Goal: Information Seeking & Learning: Check status

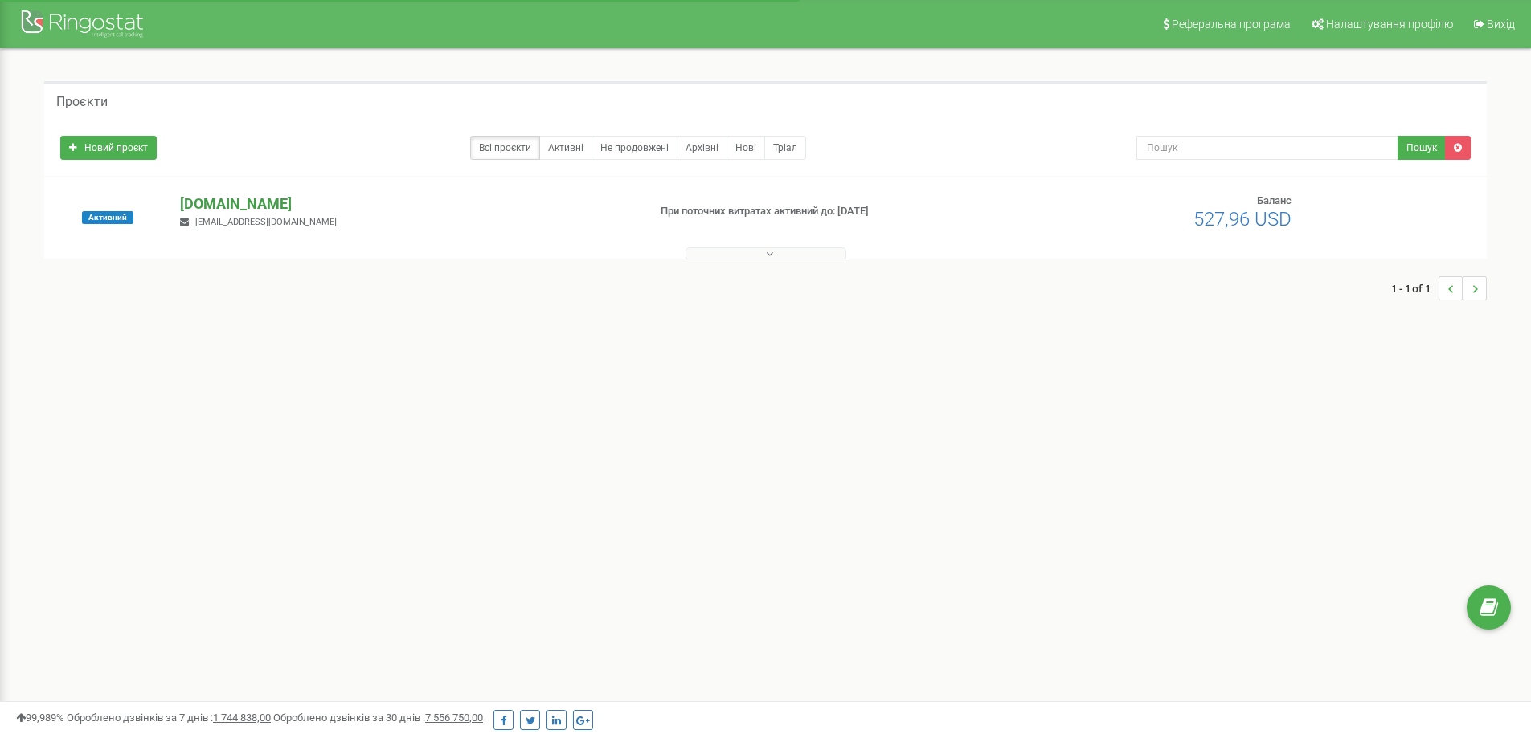
click at [208, 201] on p "[DOMAIN_NAME]" at bounding box center [407, 204] width 454 height 21
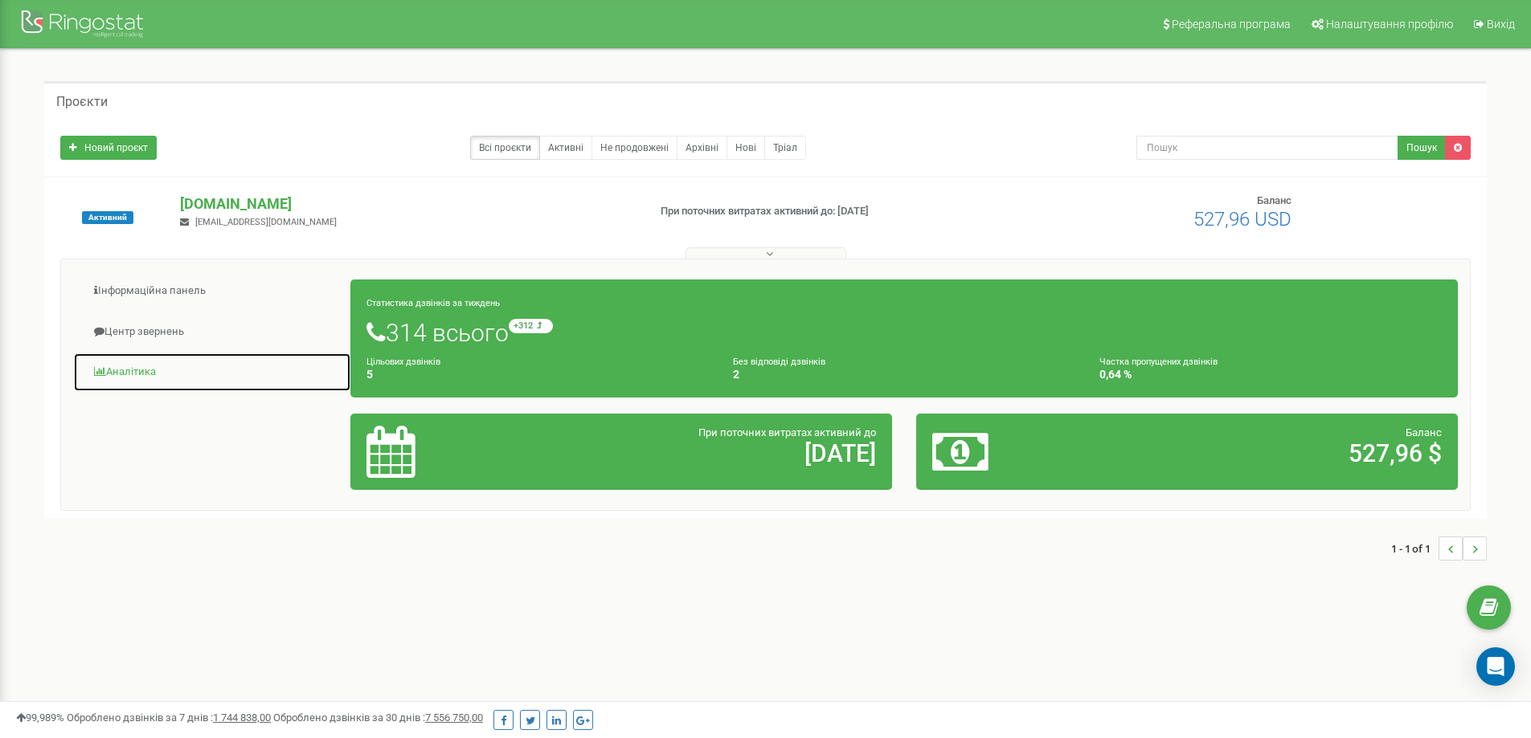
click at [114, 373] on link "Аналiтика" at bounding box center [212, 372] width 278 height 39
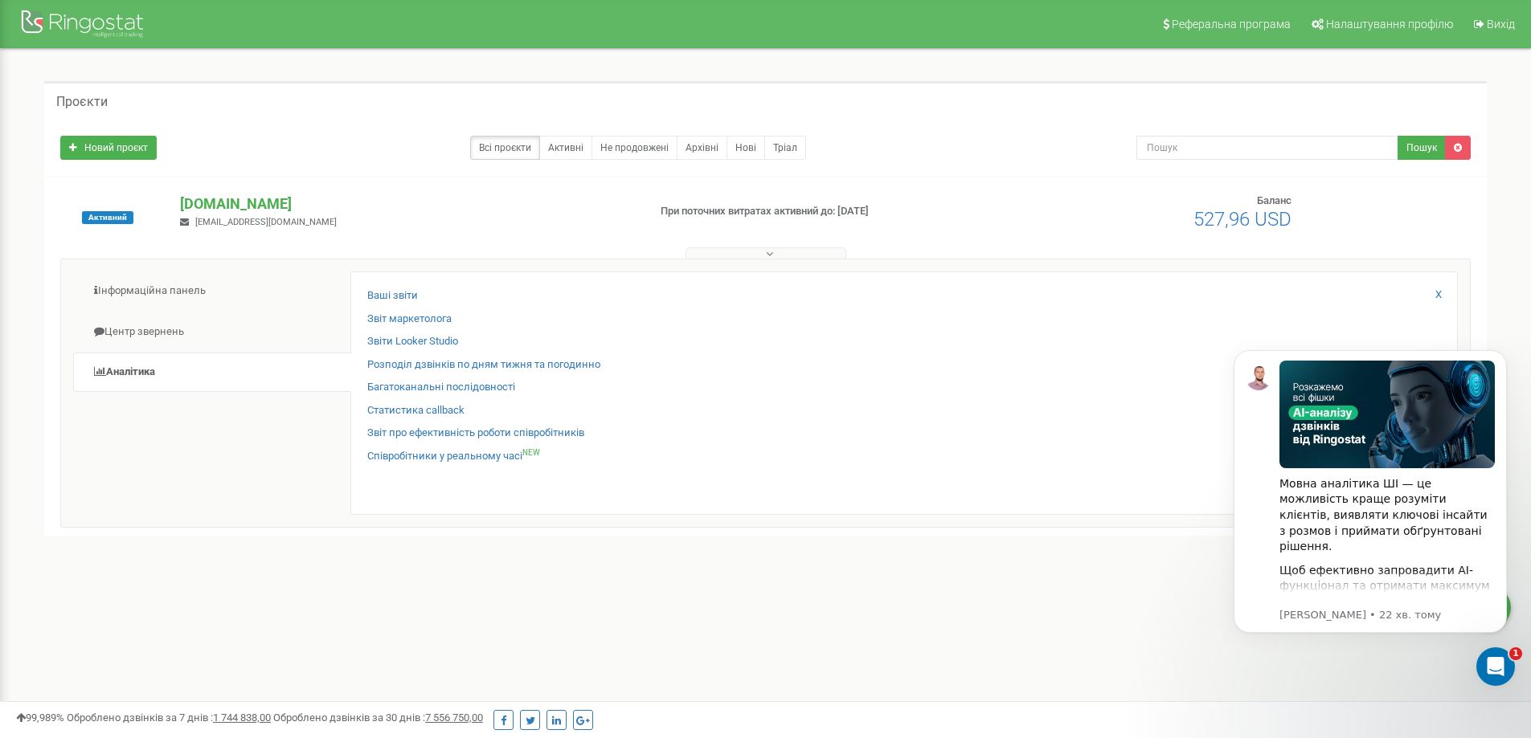
click at [754, 632] on div "Реферальна програма Налаштування профілю Вихід Проєкти Новий проєкт Всі проєкти…" at bounding box center [765, 482] width 1531 height 964
click at [1502, 355] on icon "Dismiss notification" at bounding box center [1501, 355] width 6 height 6
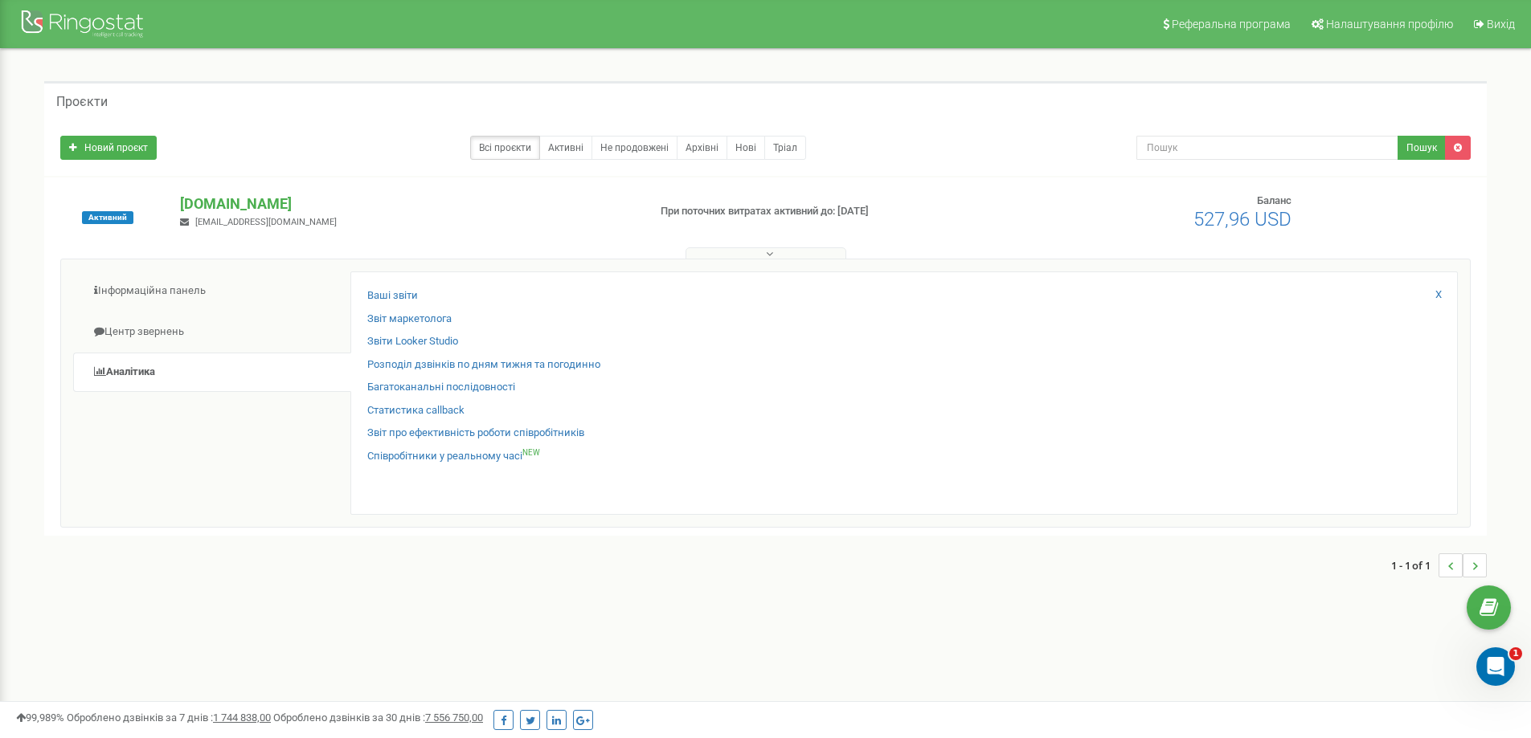
click at [1001, 611] on div "Проєкти Новий проєкт Всі проєкти Активні Не продовжені Архівні Нові Тріал Пошук" at bounding box center [765, 337] width 1506 height 577
click at [536, 617] on div "Проєкти Новий проєкт Всі проєкти Активні Не продовжені Архівні Нові Тріал Пошук" at bounding box center [765, 337] width 1506 height 577
click at [387, 611] on div "Проєкти Новий проєкт Всі проєкти Активні Не продовжені Архівні Нові Тріал Пошук" at bounding box center [765, 337] width 1506 height 577
click at [34, 661] on div "Реферальна програма Налаштування профілю Вихід Проєкти Новий проєкт Всі проєкти…" at bounding box center [765, 482] width 1531 height 964
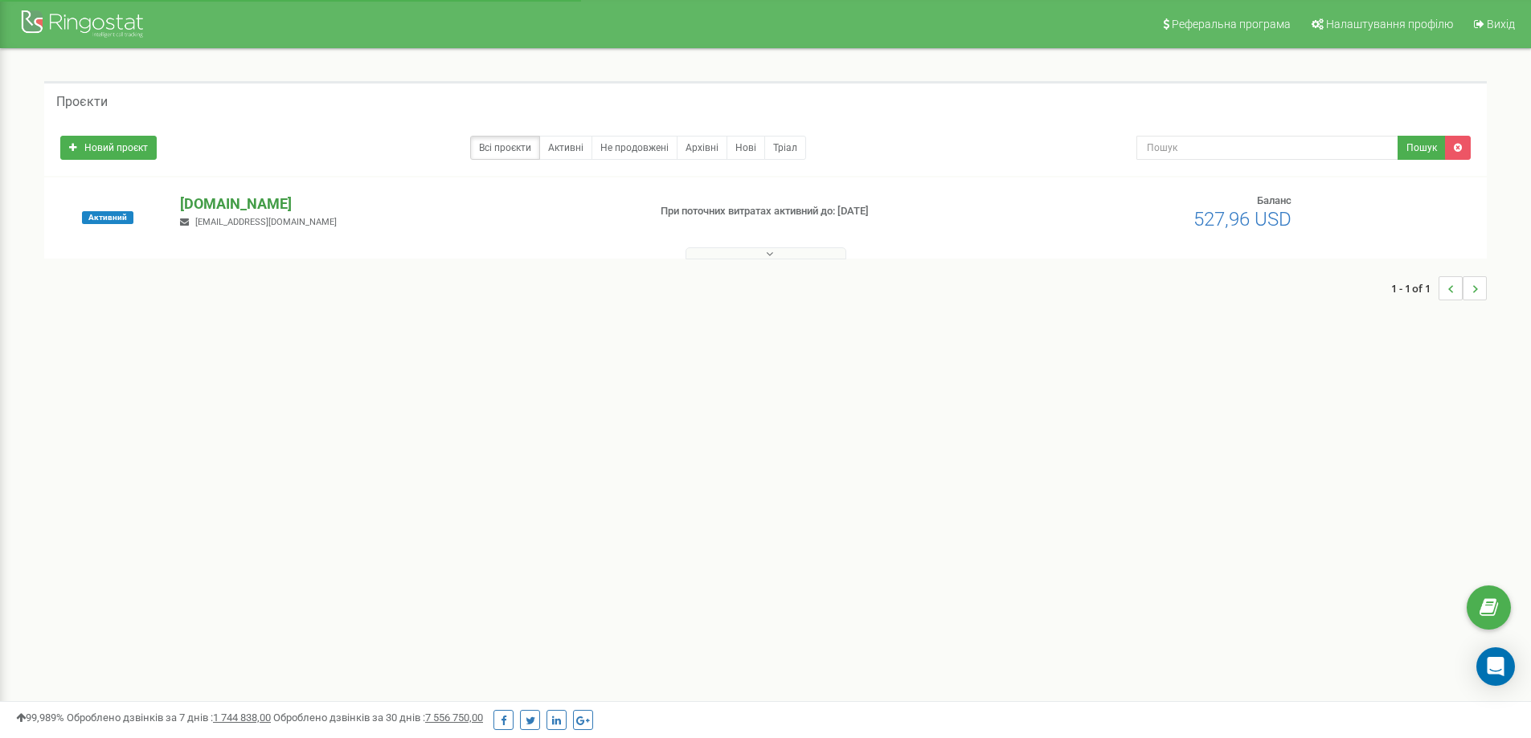
click at [209, 204] on p "[DOMAIN_NAME]" at bounding box center [407, 204] width 454 height 21
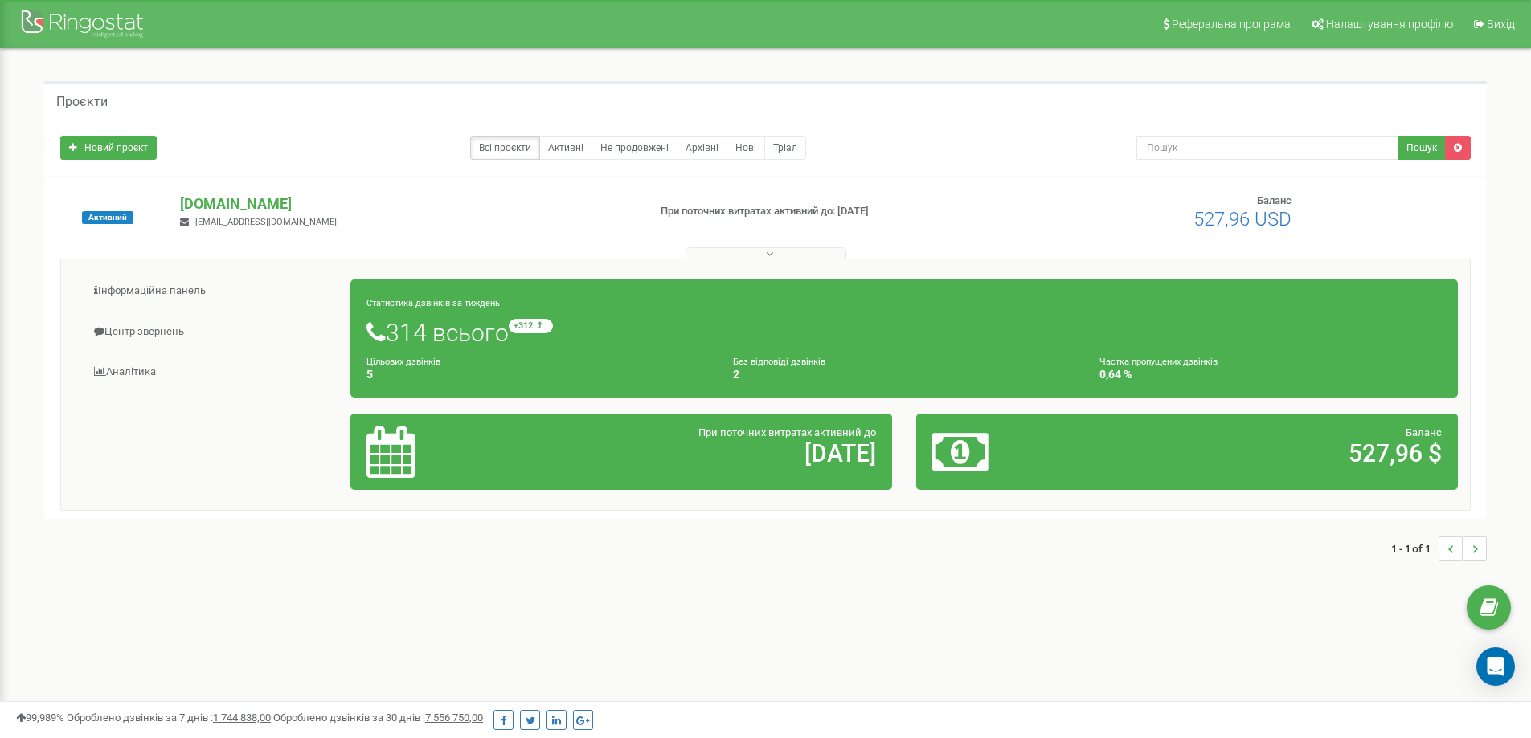
click at [413, 304] on small "Статистика дзвінків за тиждень" at bounding box center [432, 303] width 133 height 10
click at [120, 333] on link "Центр звернень" at bounding box center [212, 332] width 278 height 39
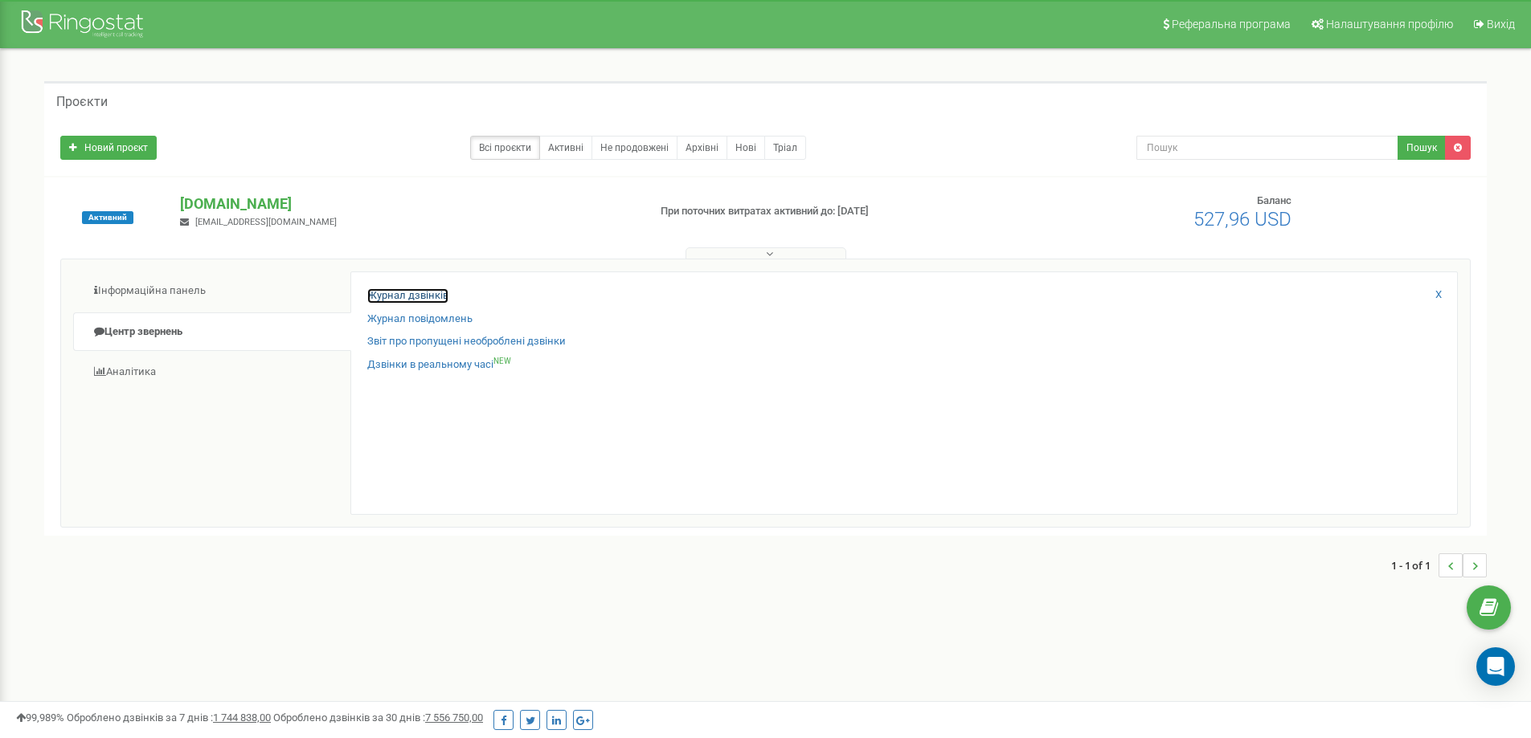
click at [399, 296] on link "Журнал дзвінків" at bounding box center [407, 295] width 81 height 15
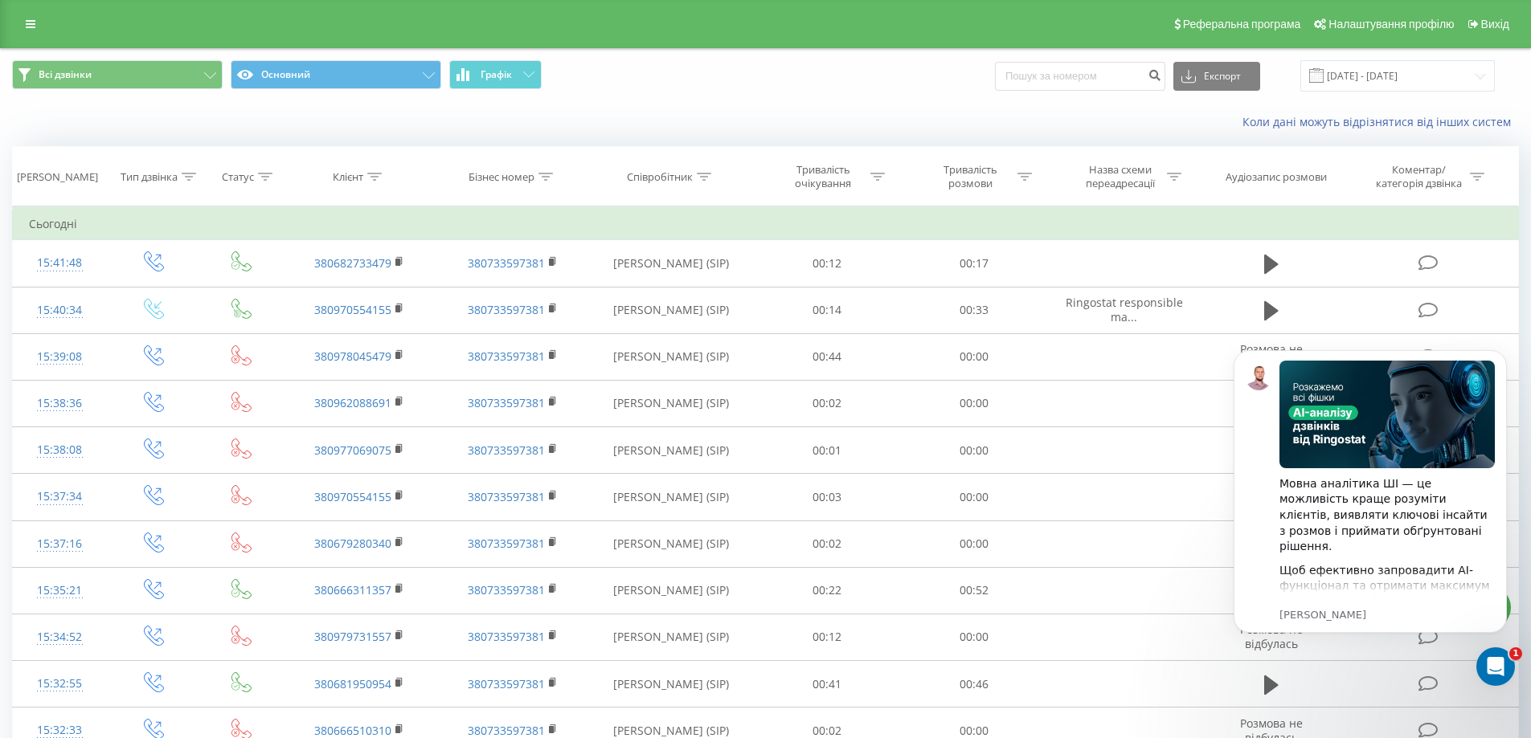
click at [1323, 76] on span at bounding box center [1316, 75] width 14 height 14
click at [1395, 72] on input "20.07.2025 - 20.08.2025" at bounding box center [1397, 75] width 194 height 31
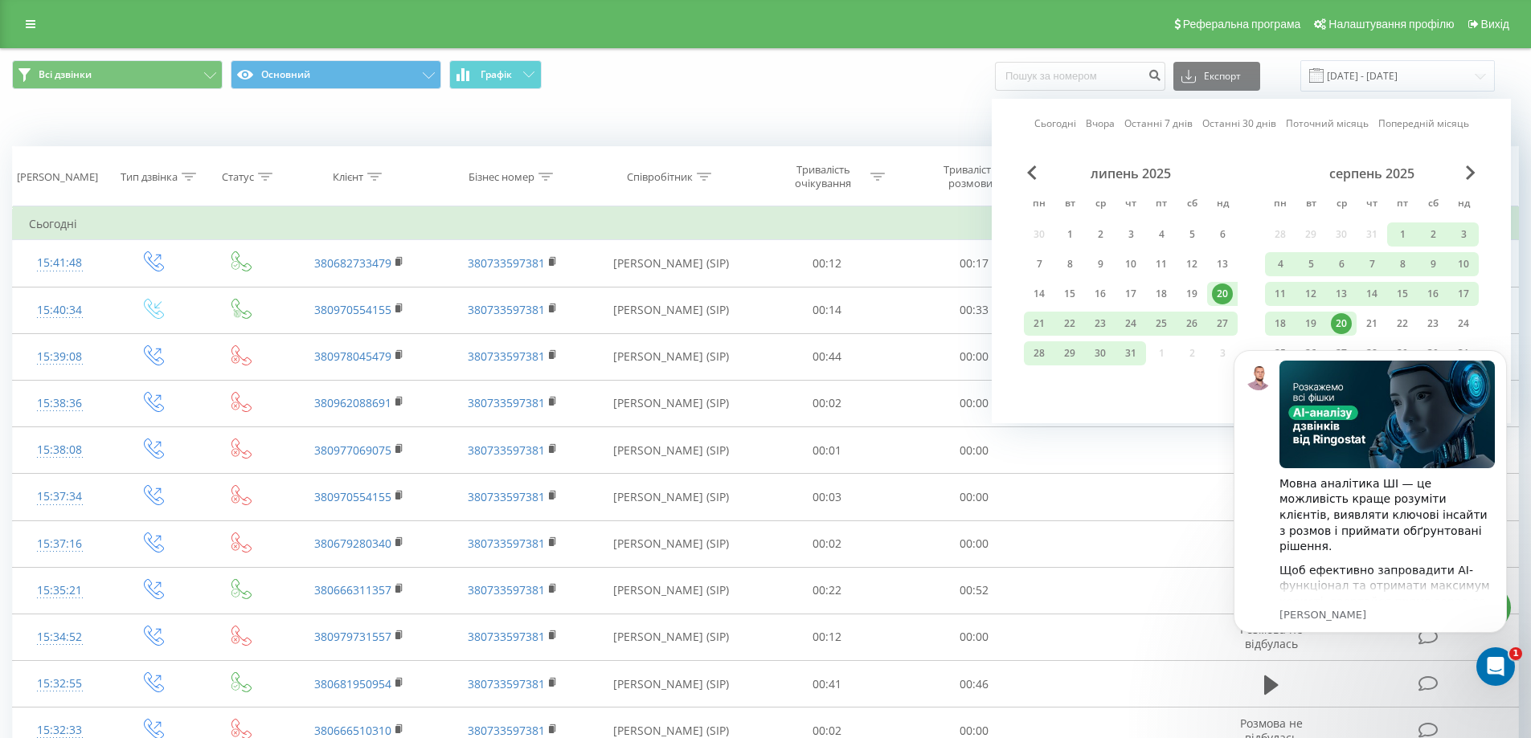
click at [1343, 321] on div "20" at bounding box center [1340, 323] width 21 height 21
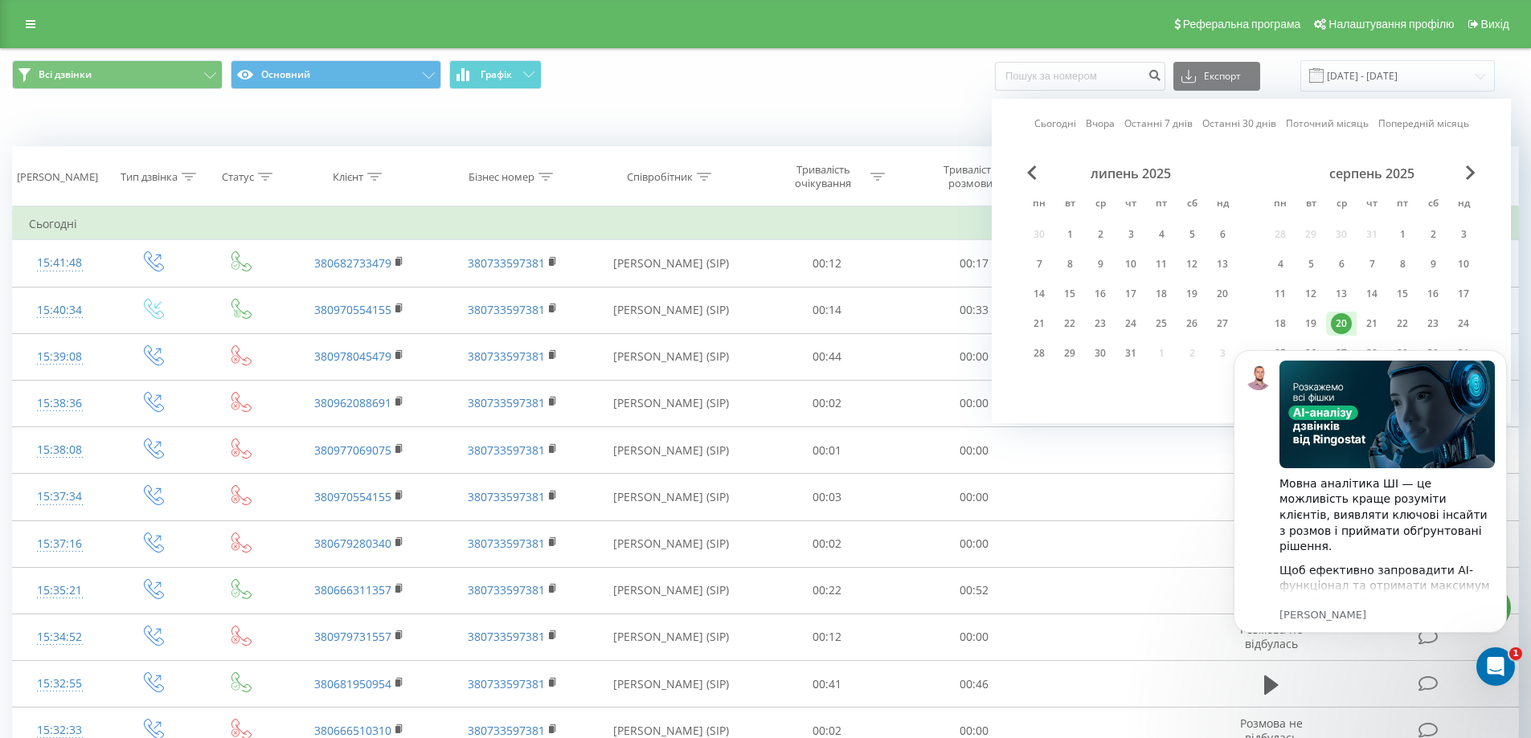
click at [1343, 321] on div "20" at bounding box center [1340, 323] width 21 height 21
click at [1336, 325] on div "20" at bounding box center [1340, 323] width 21 height 21
click at [1498, 358] on icon "Dismiss notification" at bounding box center [1502, 354] width 9 height 9
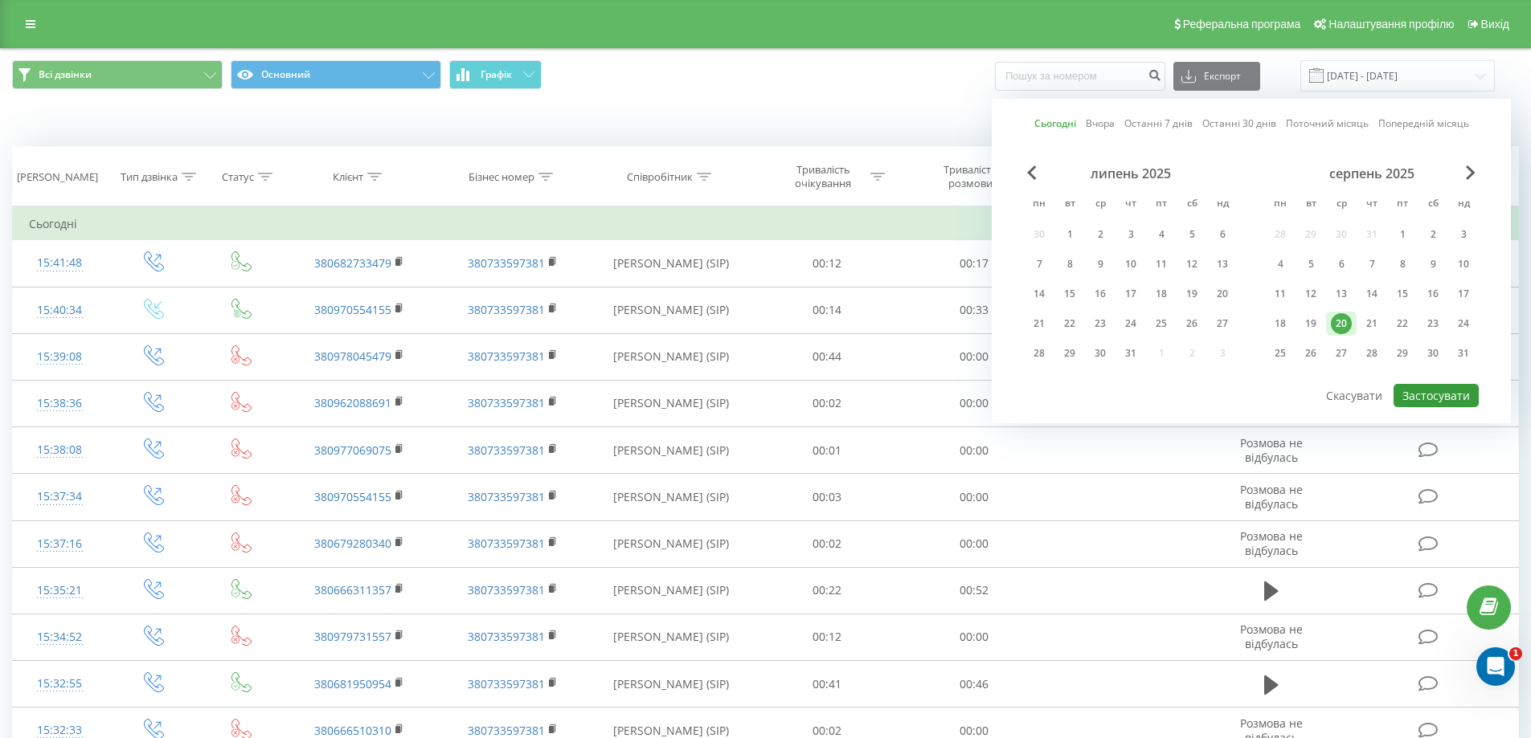
click at [1437, 395] on button "Застосувати" at bounding box center [1435, 395] width 85 height 23
type input "20.08.2025 - 20.08.2025"
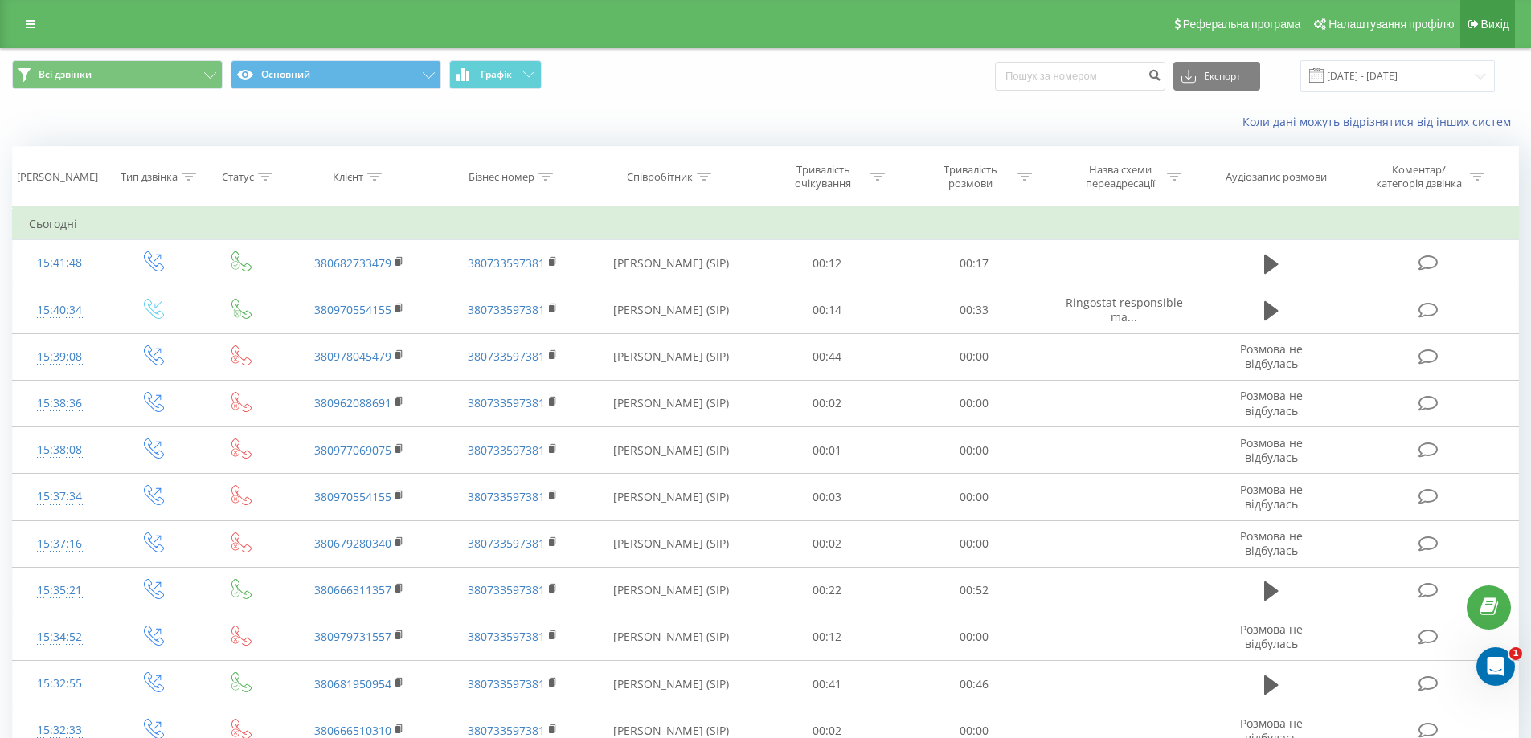
click at [1489, 23] on span "Вихід" at bounding box center [1495, 24] width 28 height 13
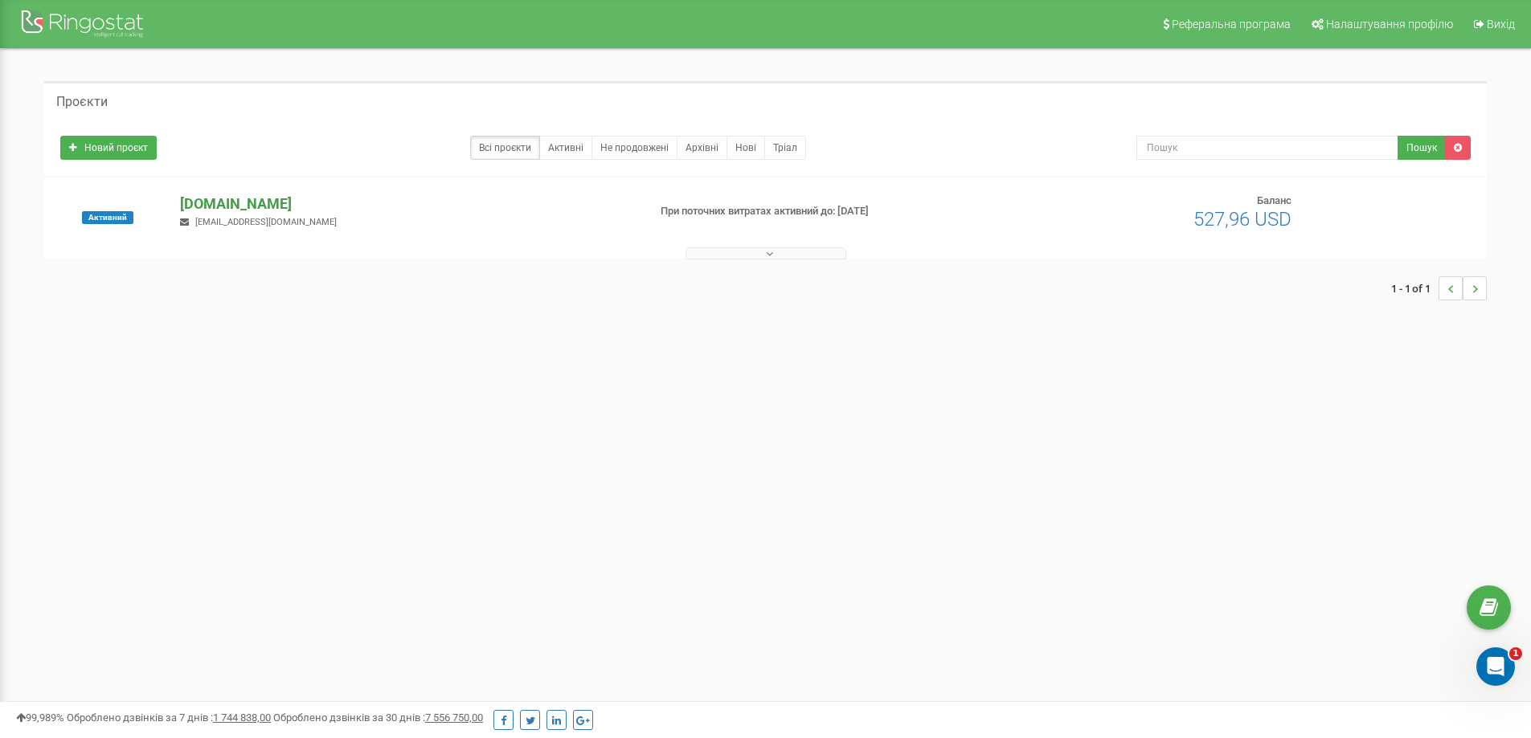
click at [207, 202] on p "[DOMAIN_NAME]" at bounding box center [407, 204] width 454 height 21
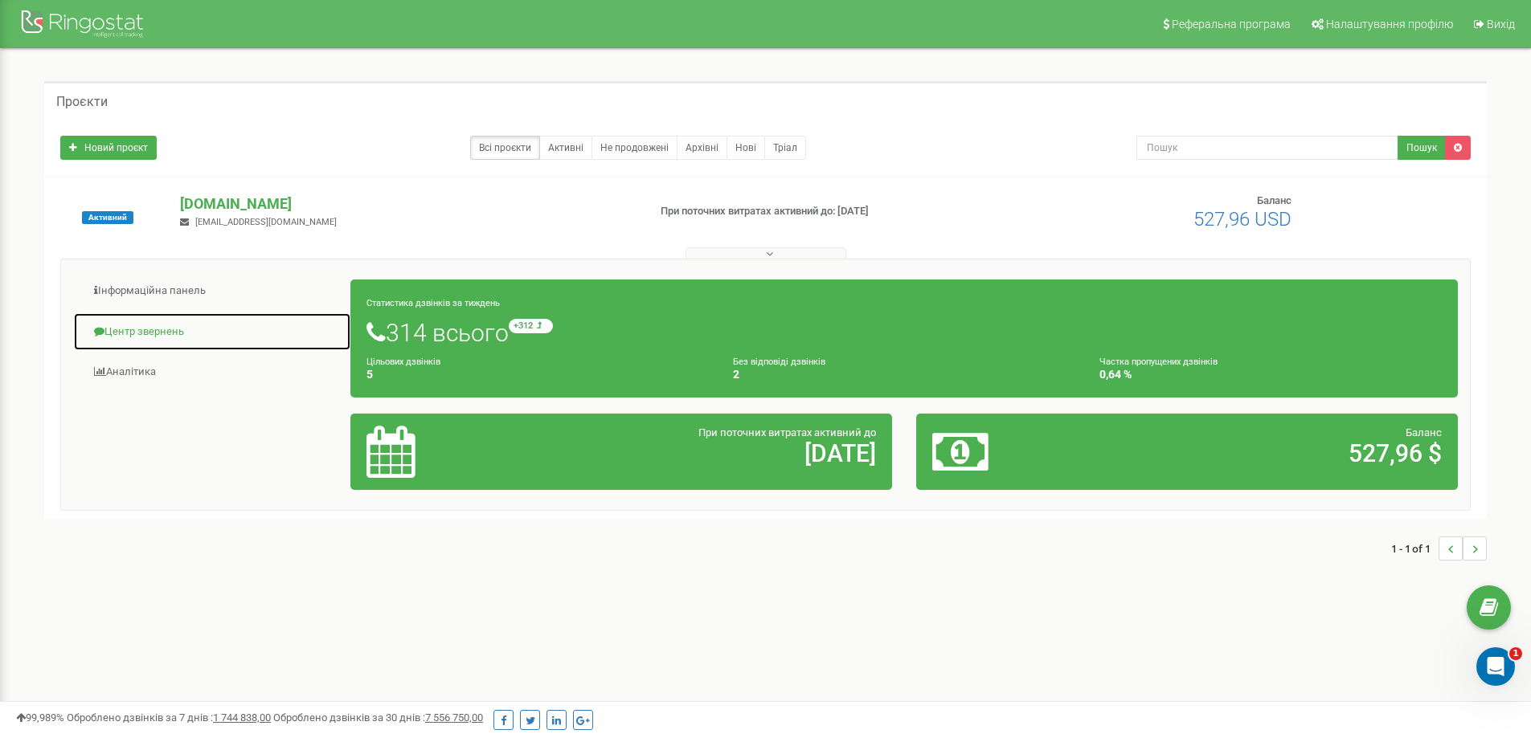
click at [131, 334] on link "Центр звернень" at bounding box center [212, 332] width 278 height 39
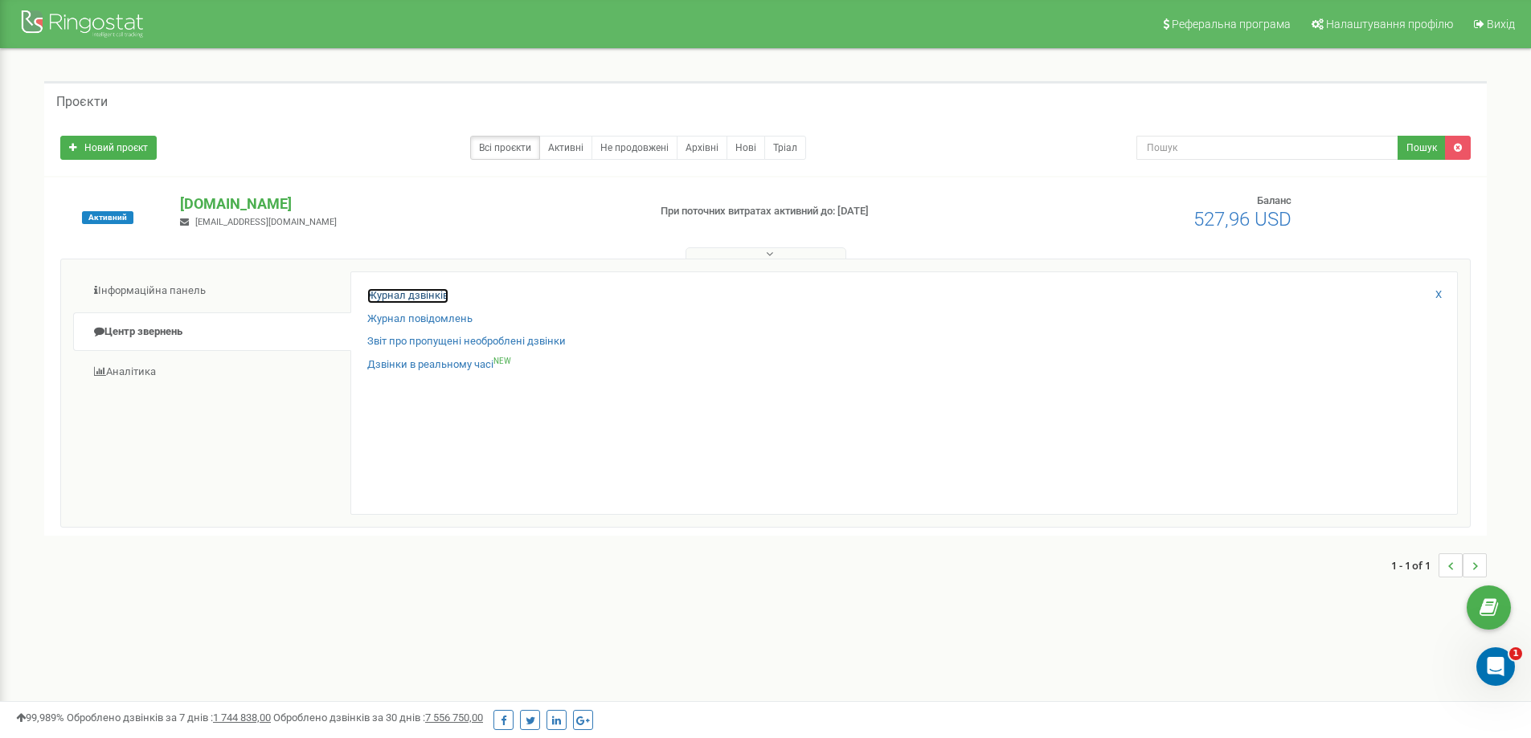
click at [404, 296] on link "Журнал дзвінків" at bounding box center [407, 295] width 81 height 15
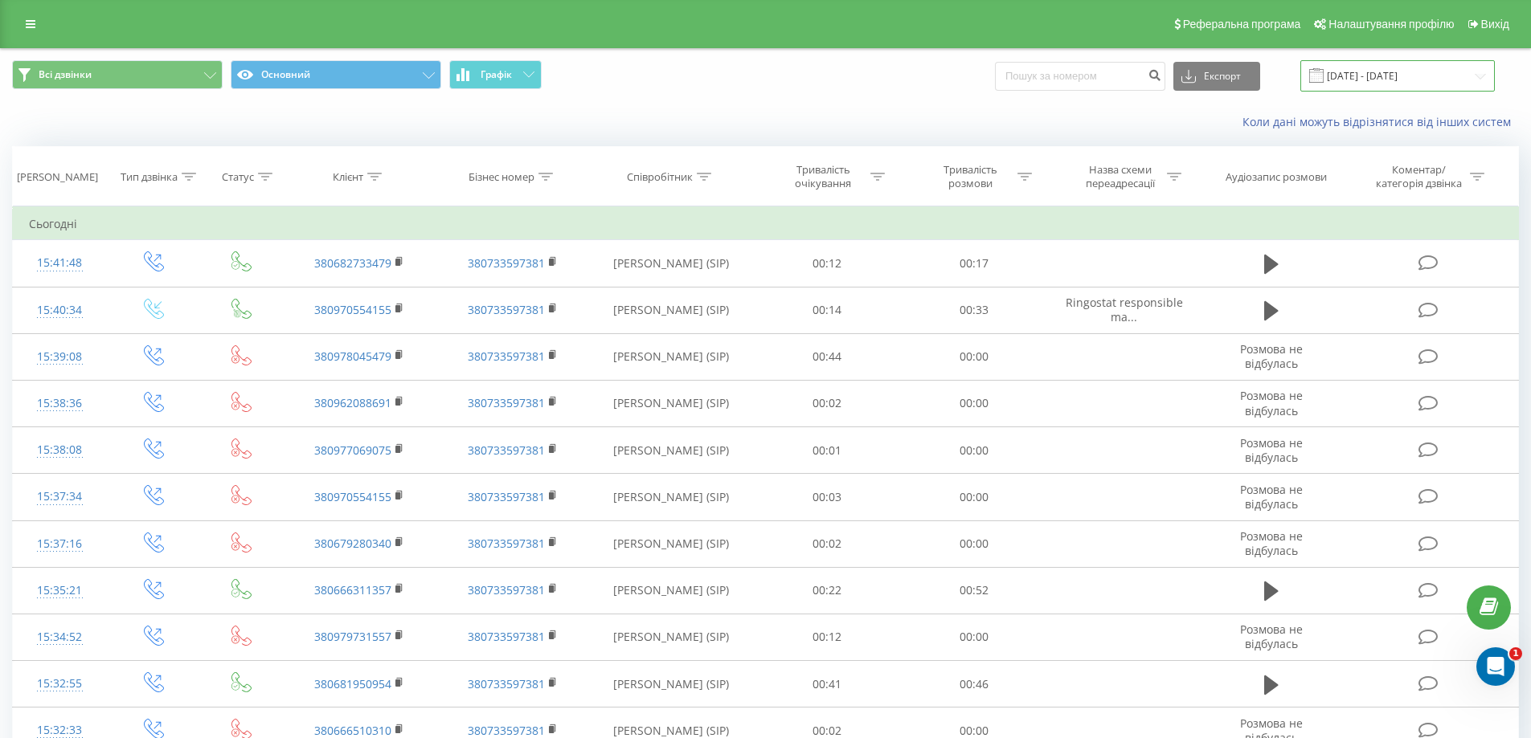
click at [1379, 75] on input "[DATE] - [DATE]" at bounding box center [1397, 75] width 194 height 31
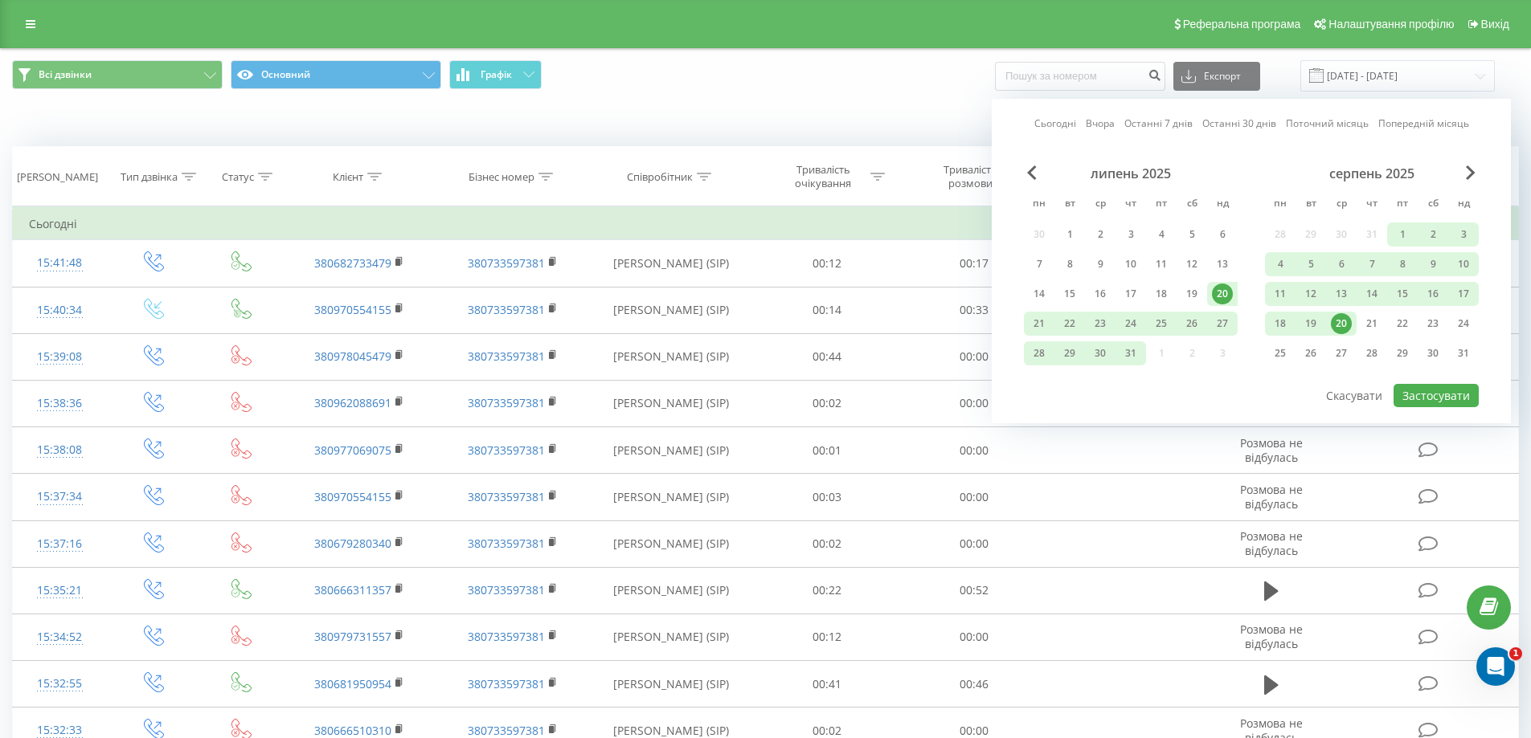
click at [1340, 323] on div "20" at bounding box center [1340, 323] width 21 height 21
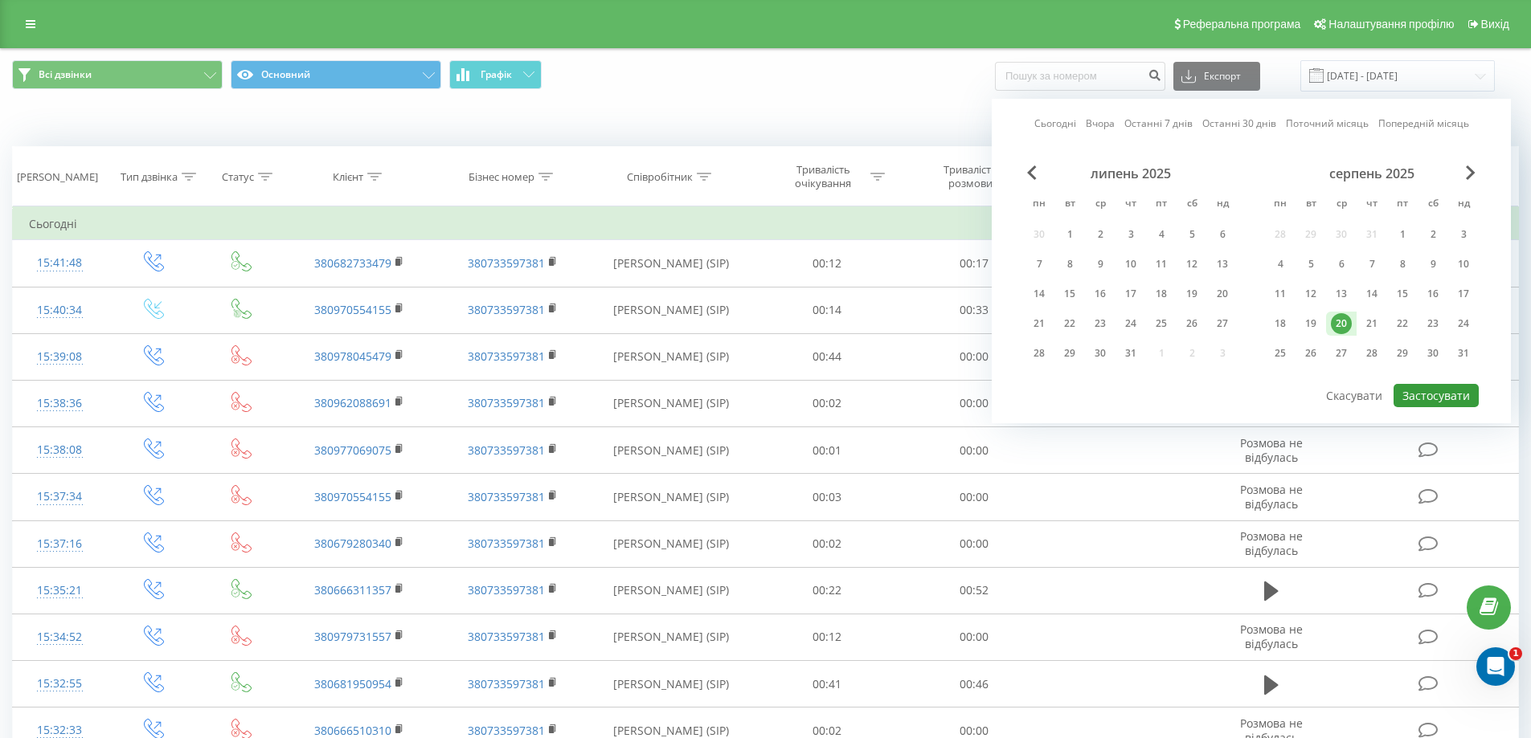
click at [1436, 404] on button "Застосувати" at bounding box center [1435, 395] width 85 height 23
type input "[DATE] - [DATE]"
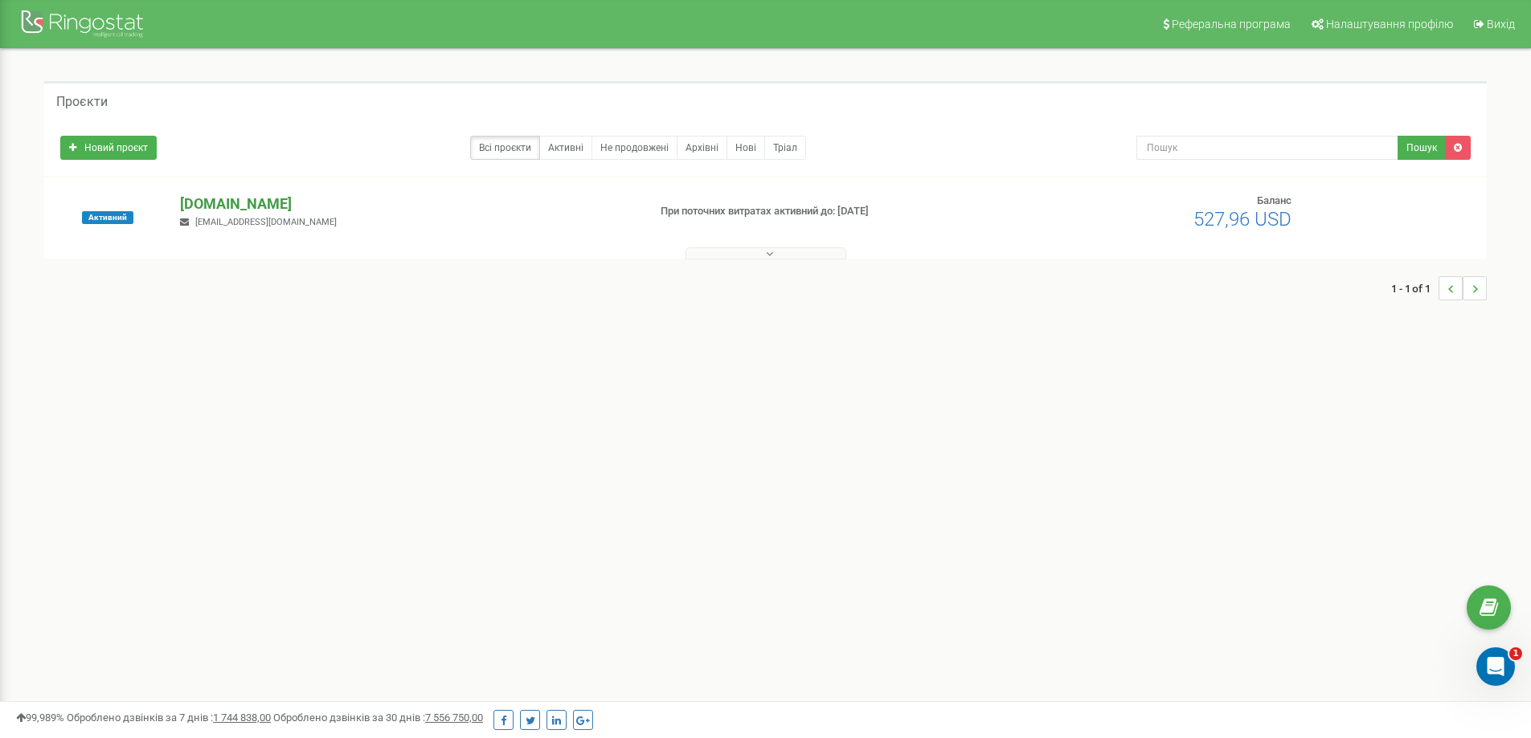
click at [206, 202] on p "[DOMAIN_NAME]" at bounding box center [407, 204] width 454 height 21
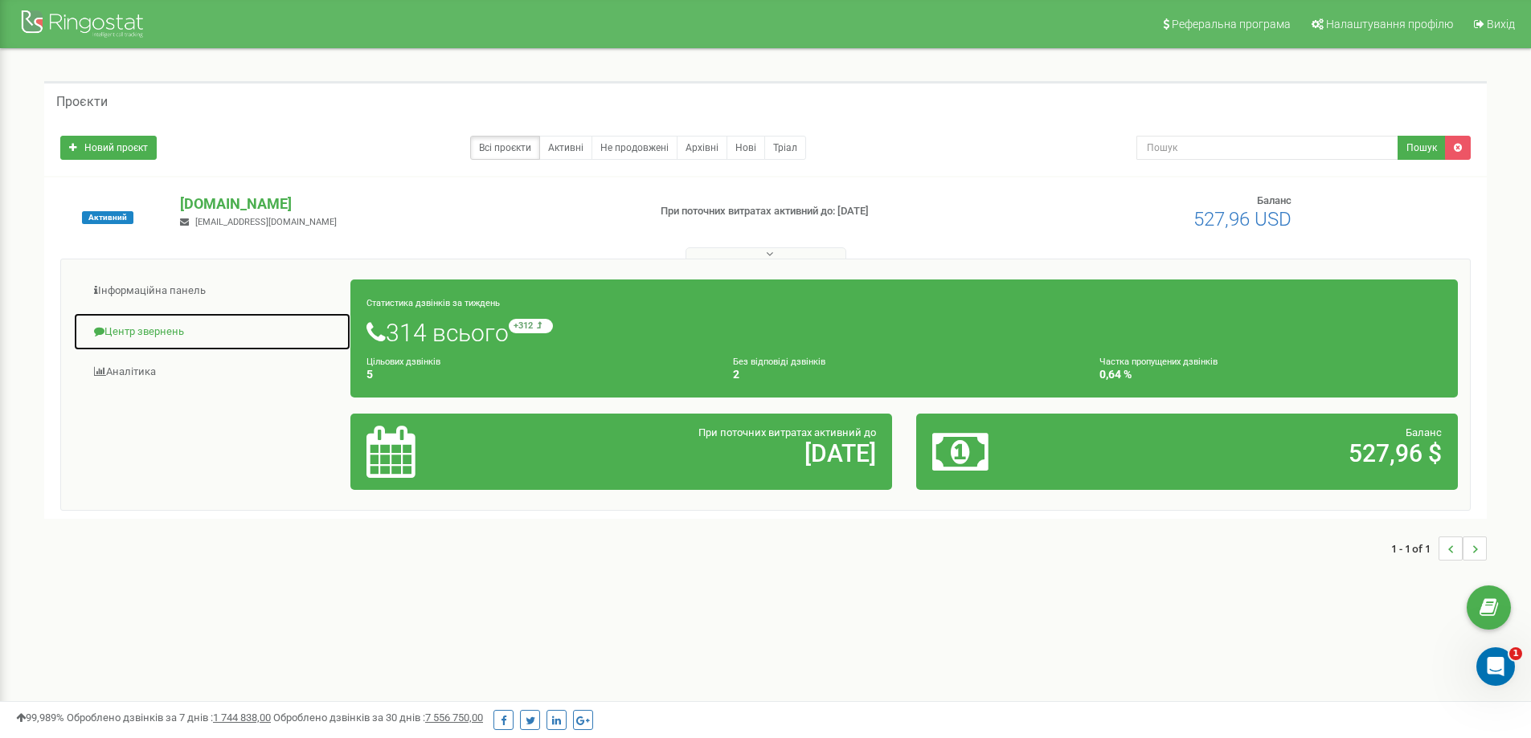
click at [126, 329] on link "Центр звернень" at bounding box center [212, 332] width 278 height 39
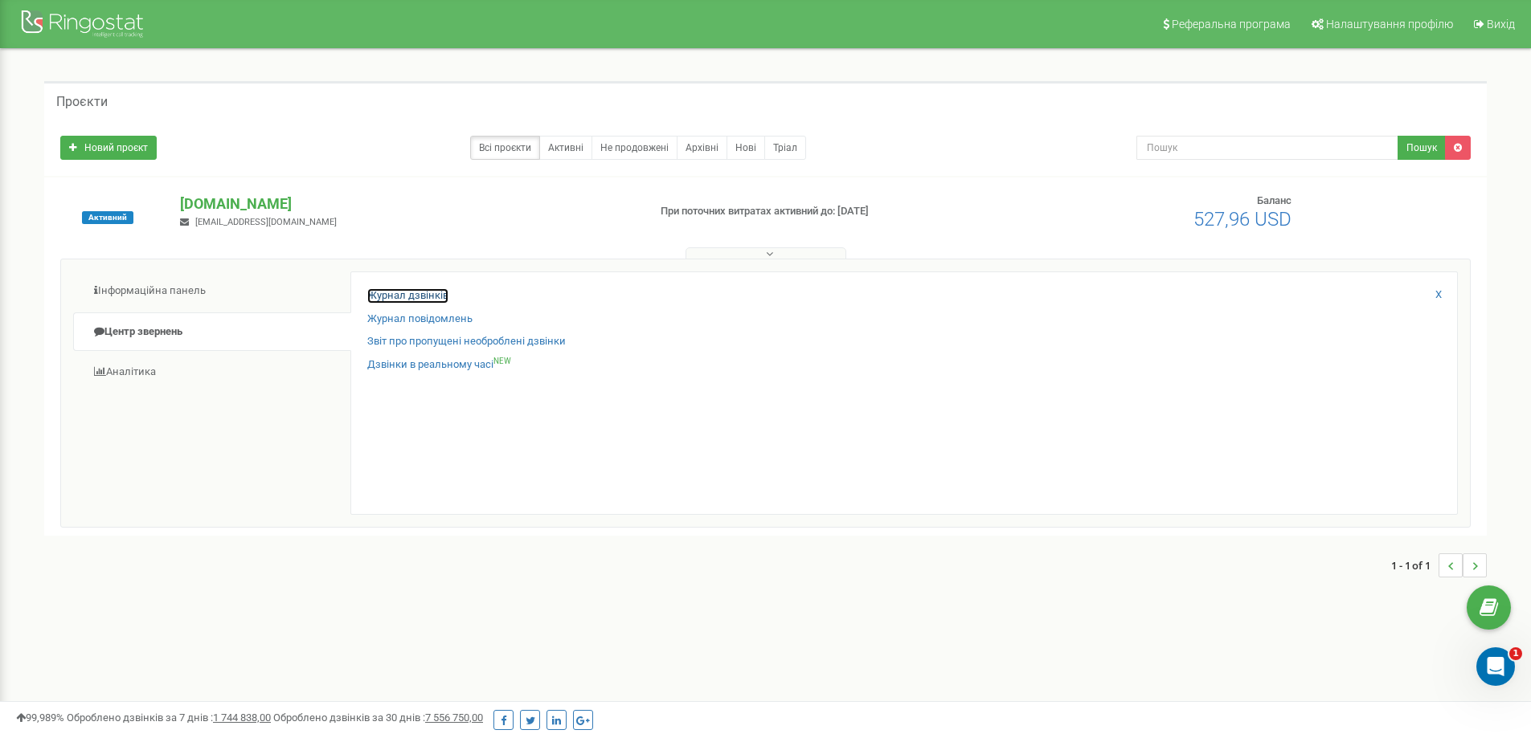
click at [416, 293] on link "Журнал дзвінків" at bounding box center [407, 295] width 81 height 15
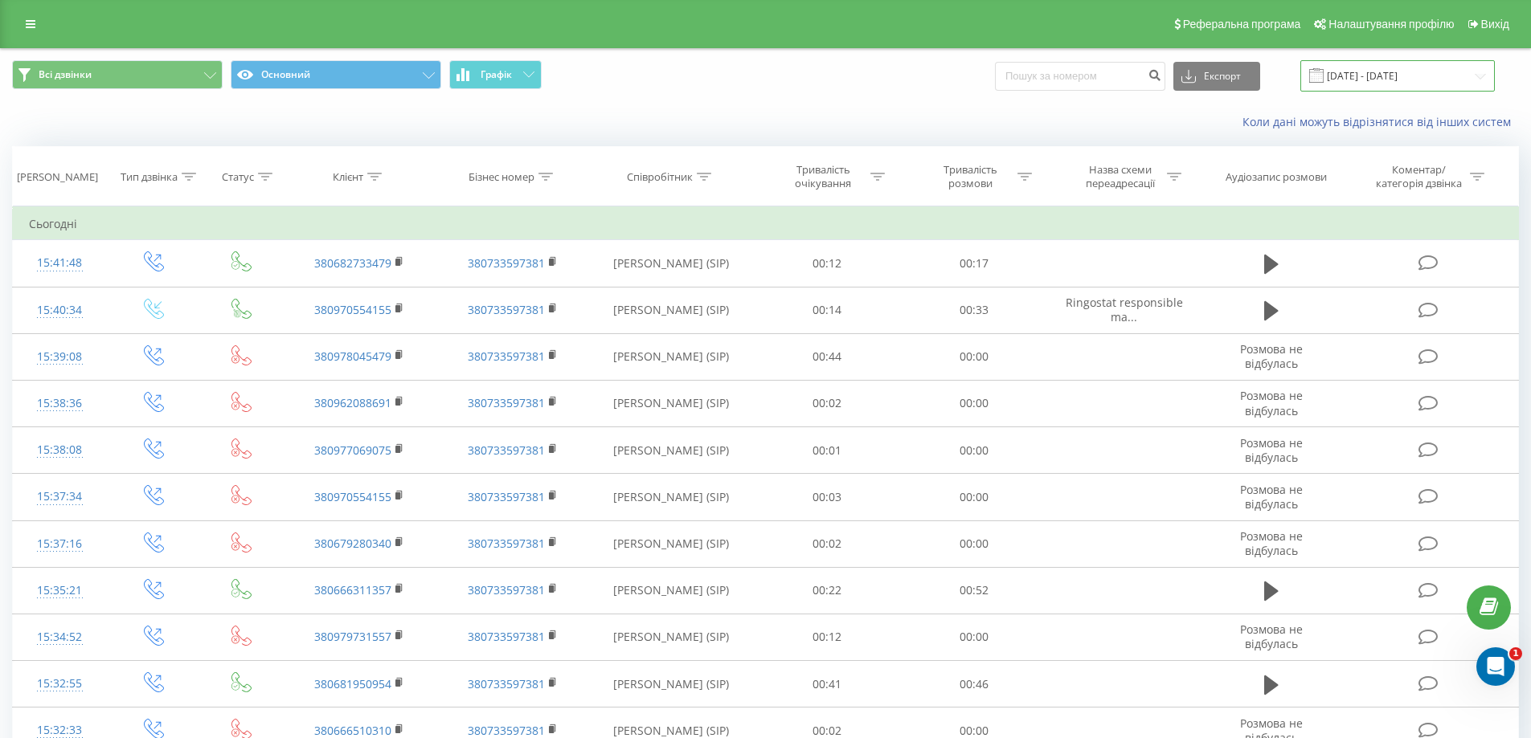
click at [1351, 76] on input "20.07.2025 - 20.08.2025" at bounding box center [1397, 75] width 194 height 31
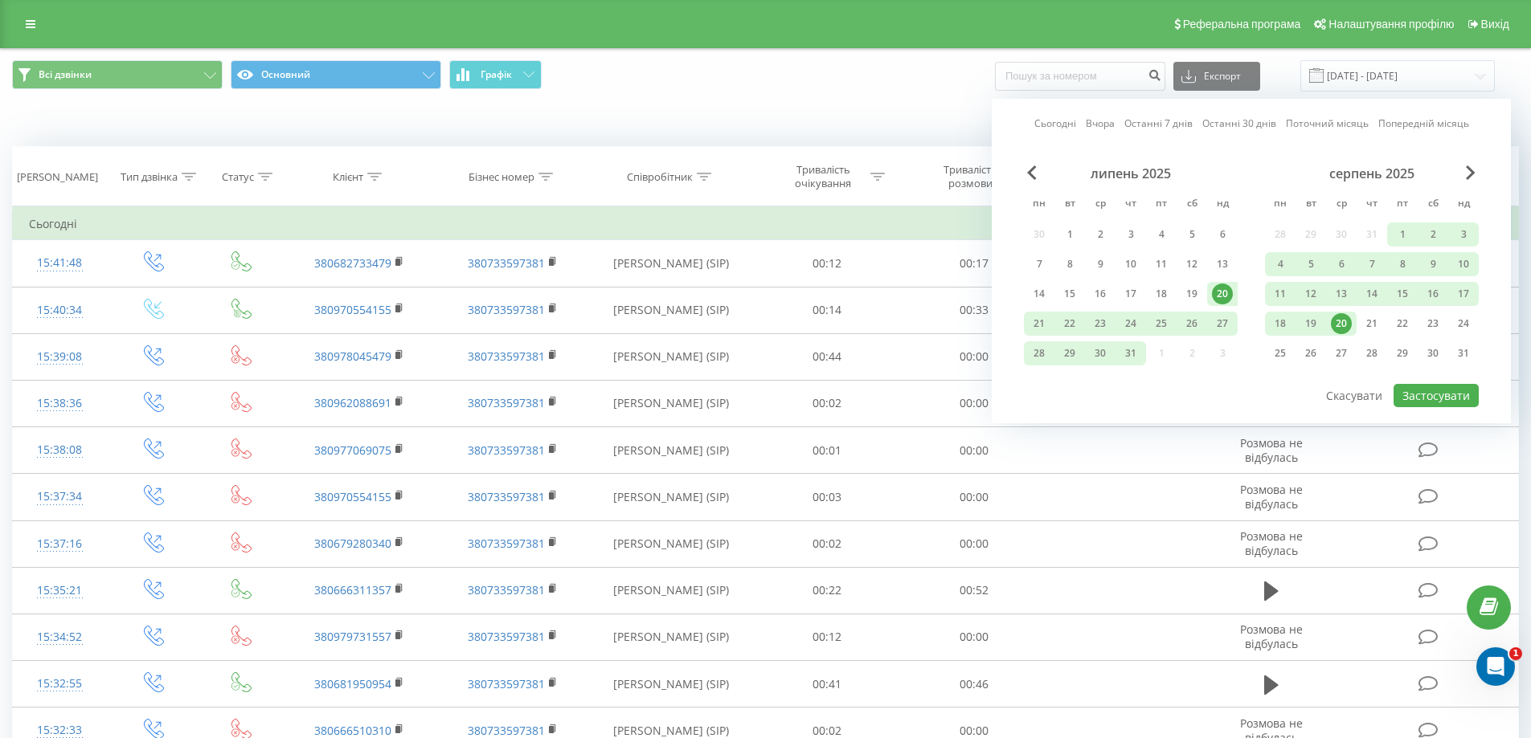
click at [1333, 313] on div "20" at bounding box center [1341, 324] width 31 height 24
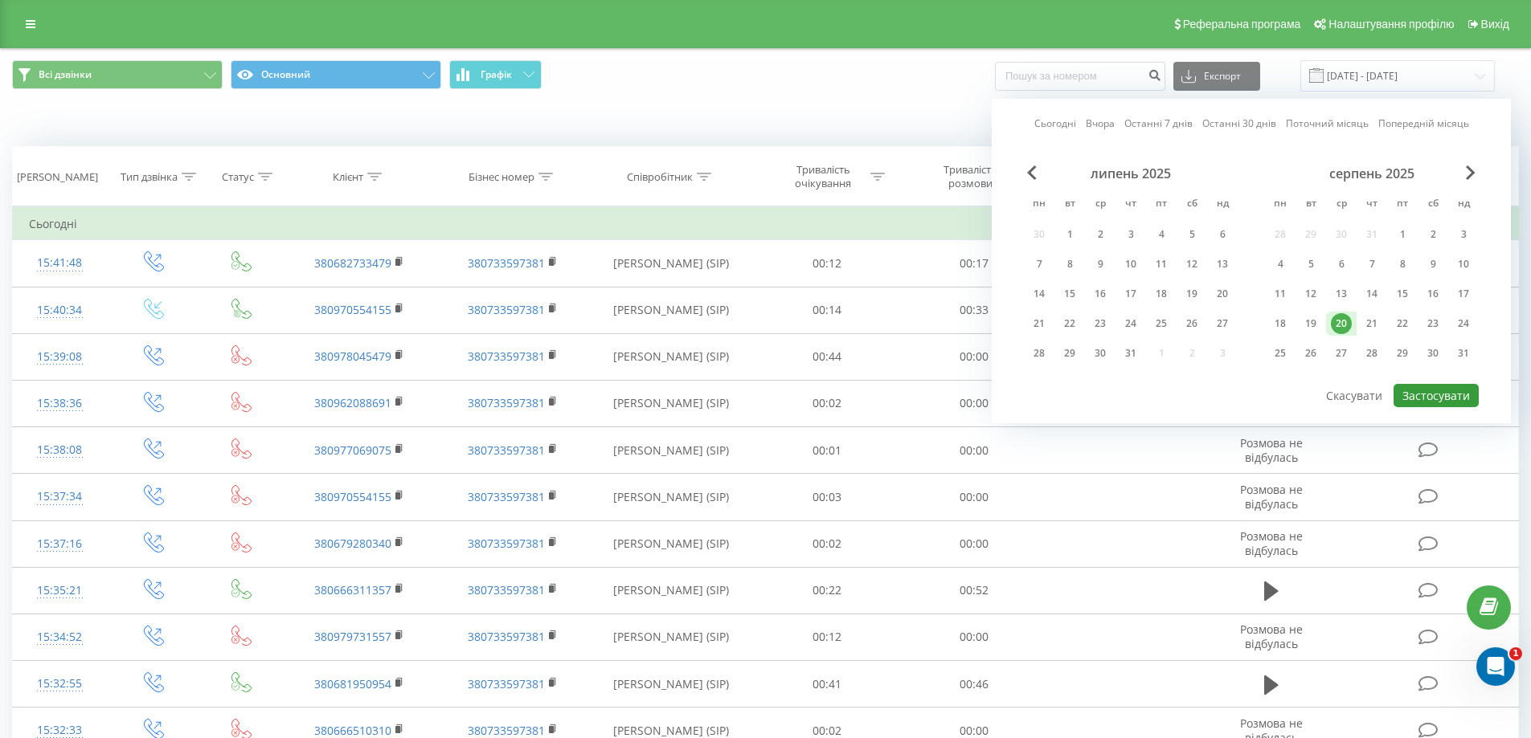
click at [1425, 396] on button "Застосувати" at bounding box center [1435, 395] width 85 height 23
type input "20.08.2025 - 20.08.2025"
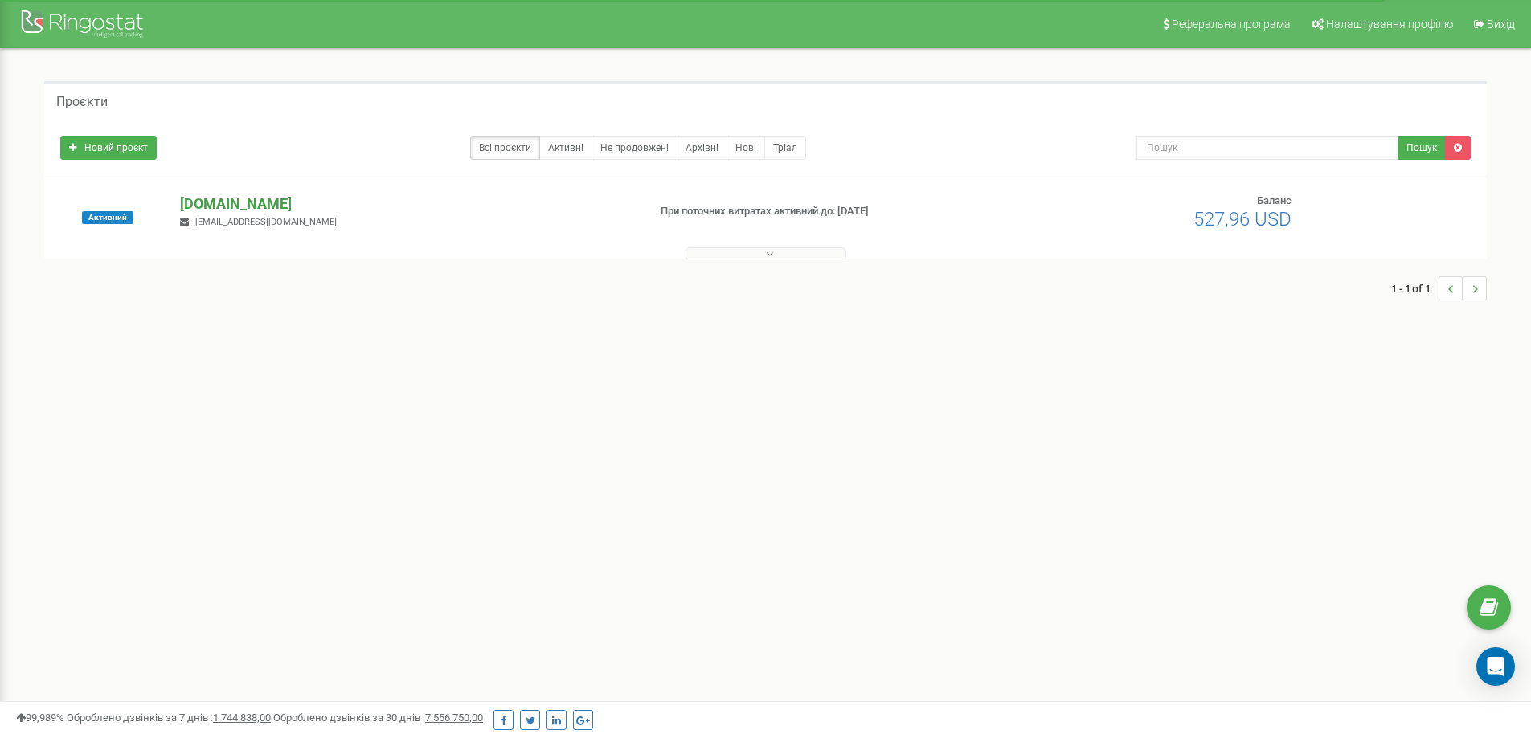
click at [192, 198] on p "[DOMAIN_NAME]" at bounding box center [407, 204] width 454 height 21
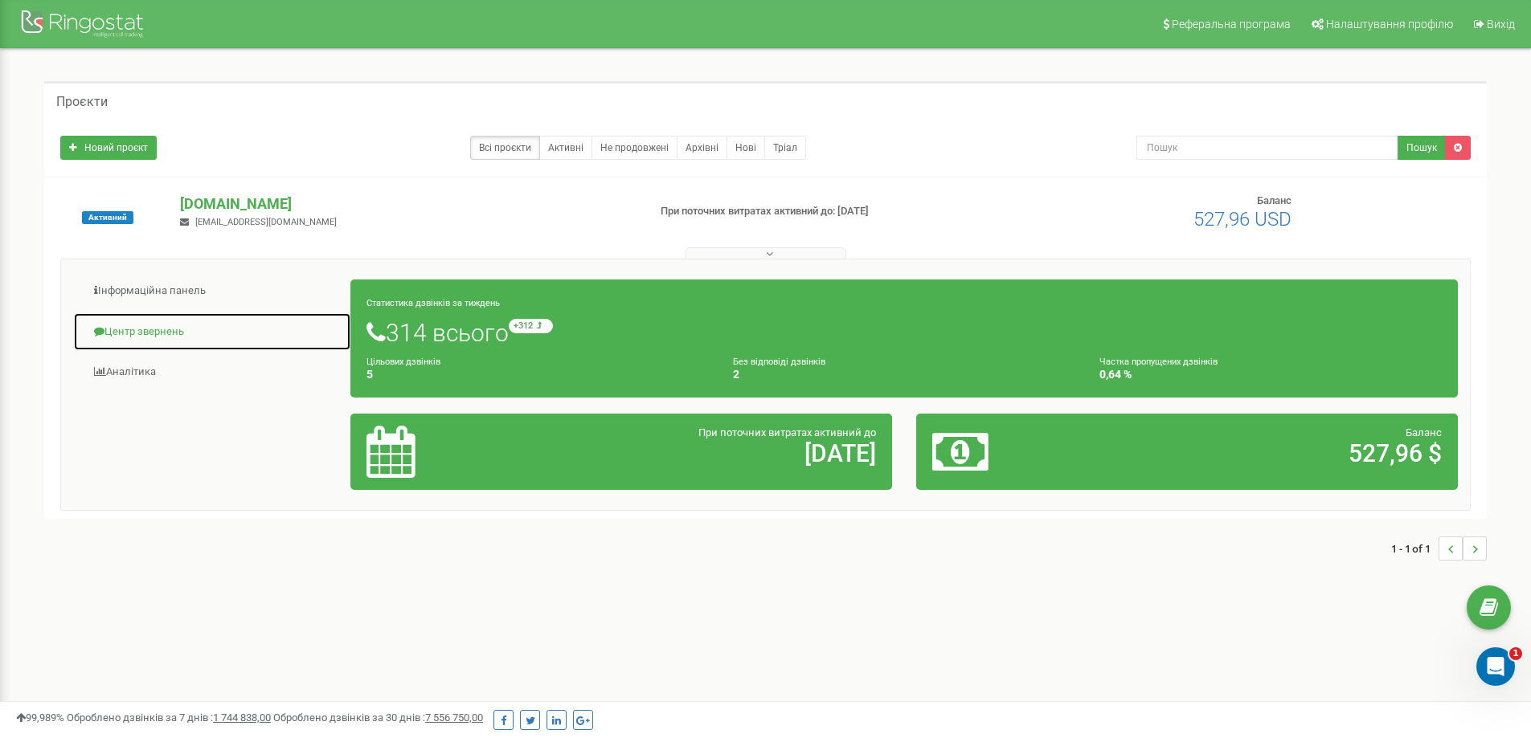
click at [130, 328] on link "Центр звернень" at bounding box center [212, 332] width 278 height 39
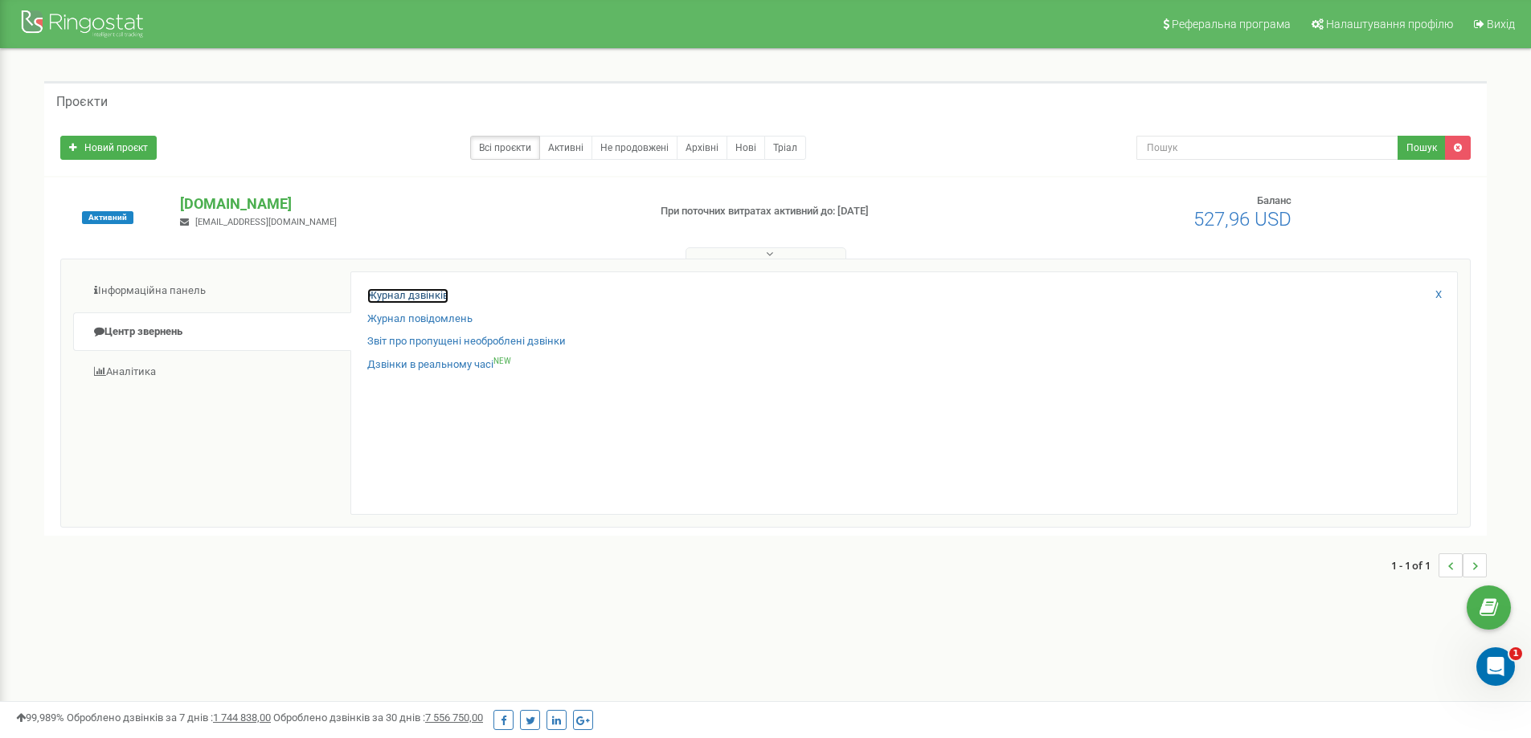
click at [435, 299] on link "Журнал дзвінків" at bounding box center [407, 295] width 81 height 15
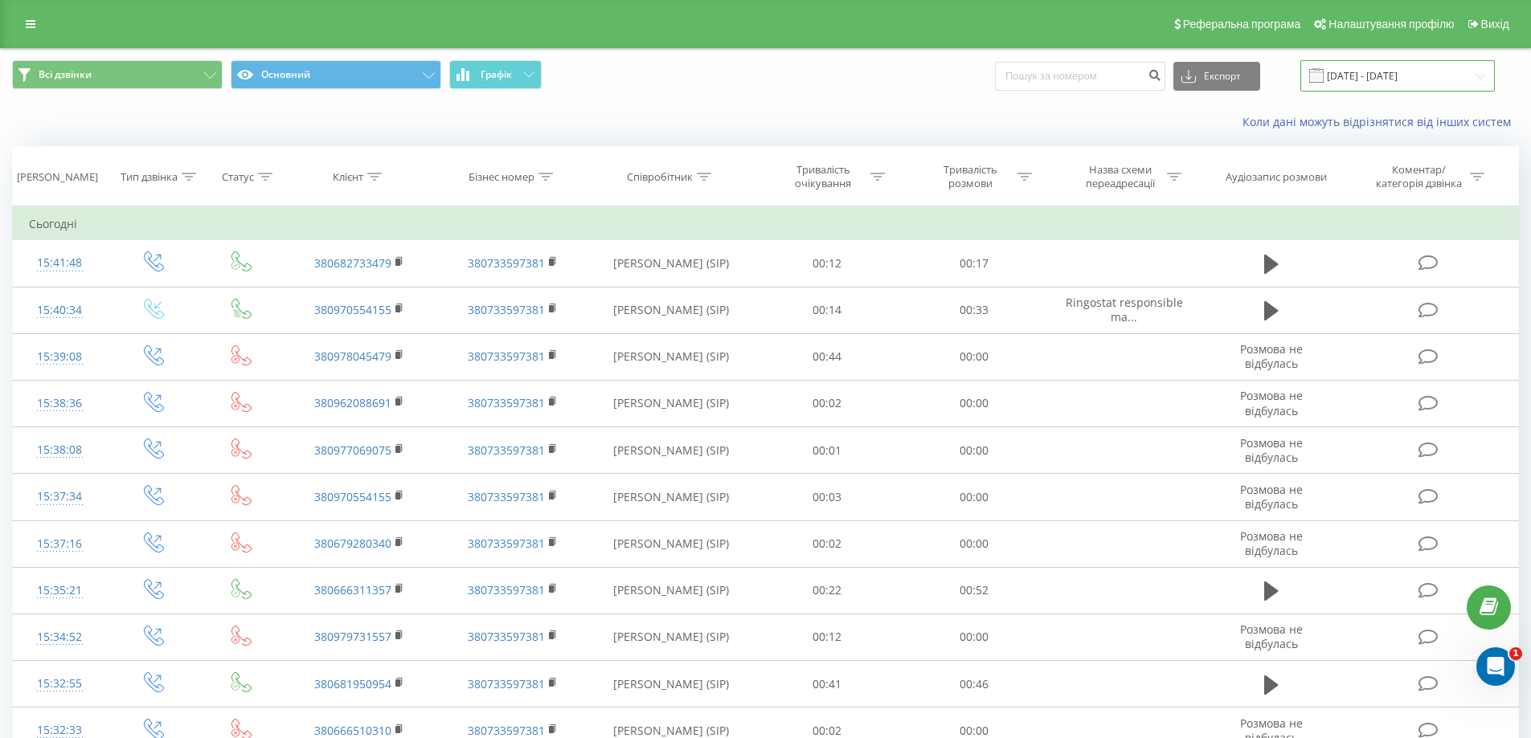
click at [1394, 78] on input "[DATE] - [DATE]" at bounding box center [1397, 75] width 194 height 31
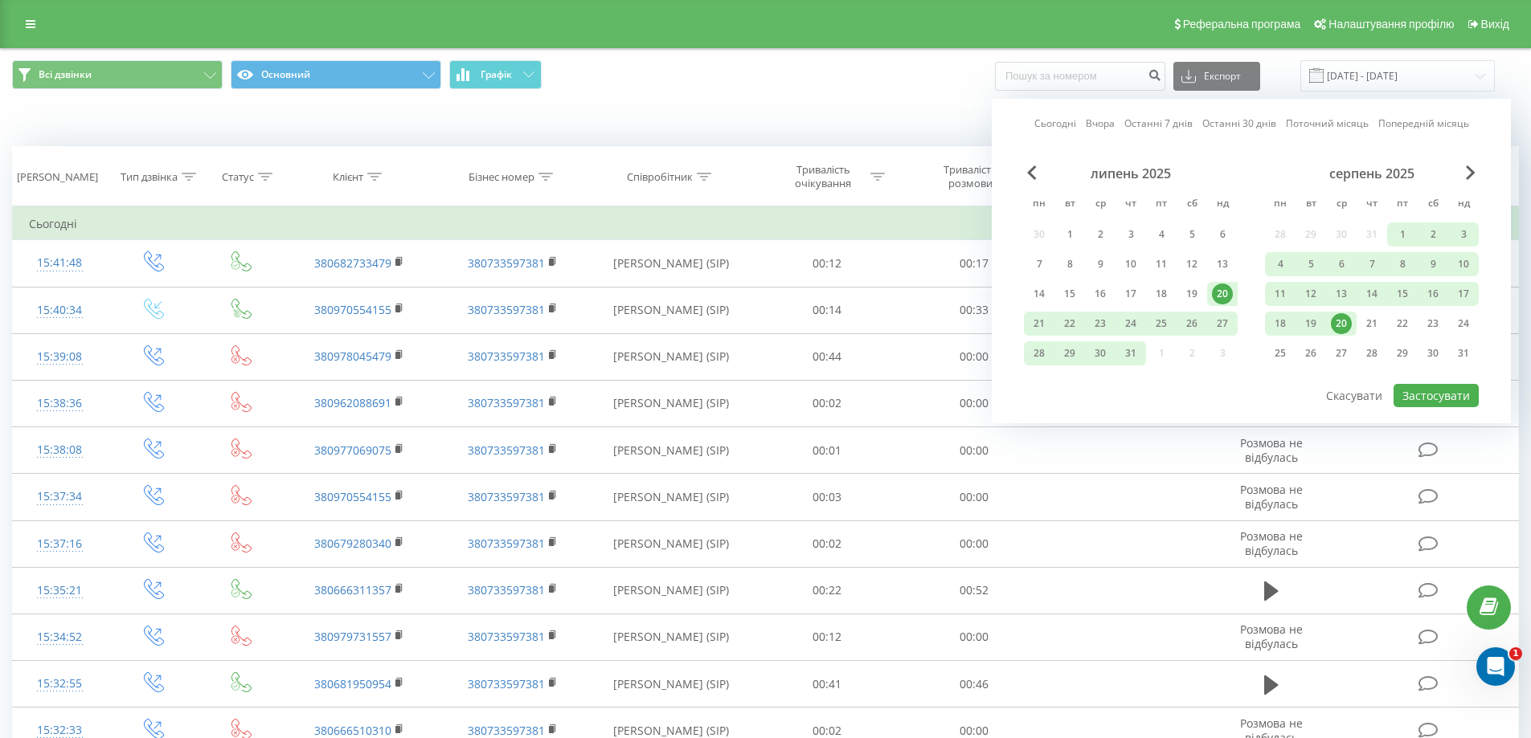
click at [1343, 325] on div "20" at bounding box center [1340, 323] width 21 height 21
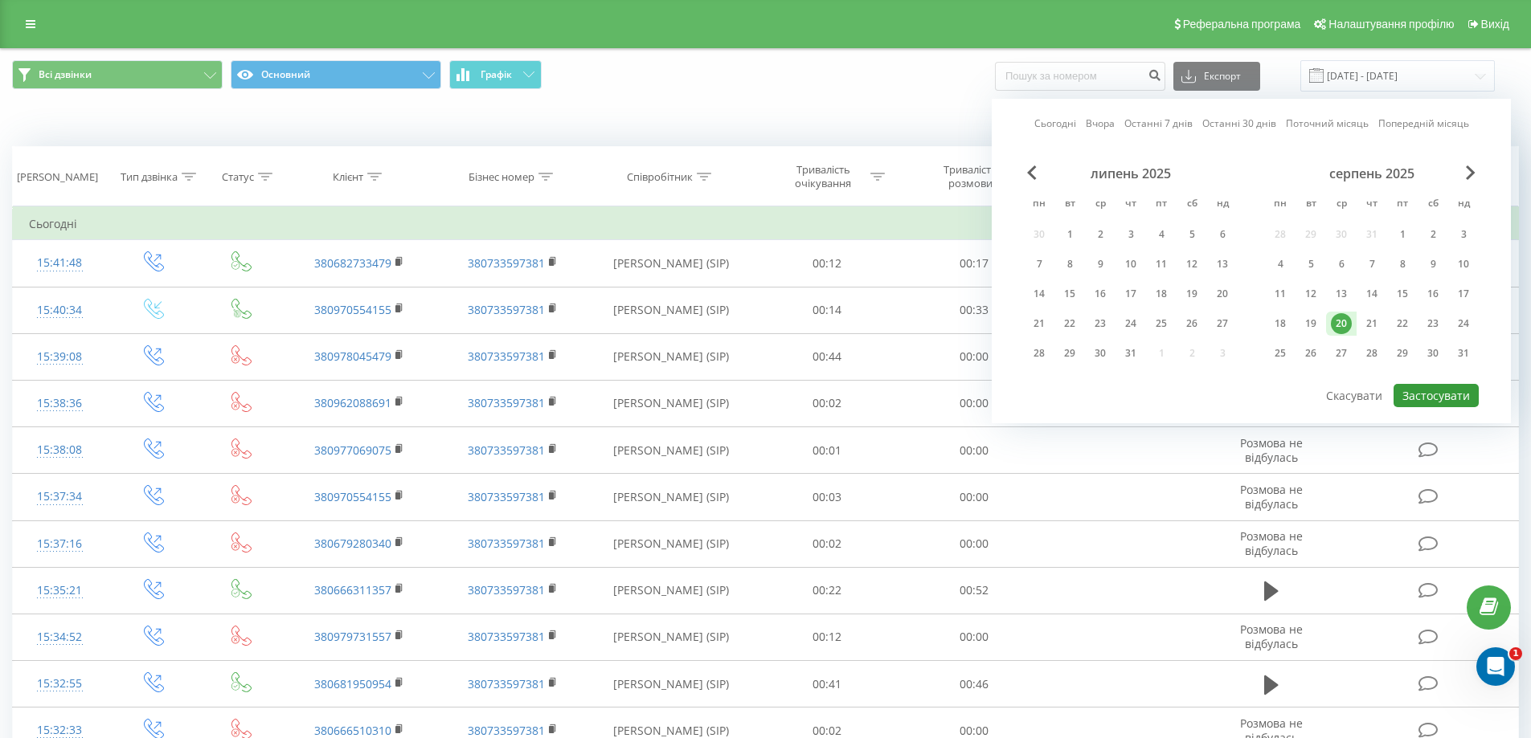
click at [1430, 393] on button "Застосувати" at bounding box center [1435, 395] width 85 height 23
type input "20.08.2025 - 20.08.2025"
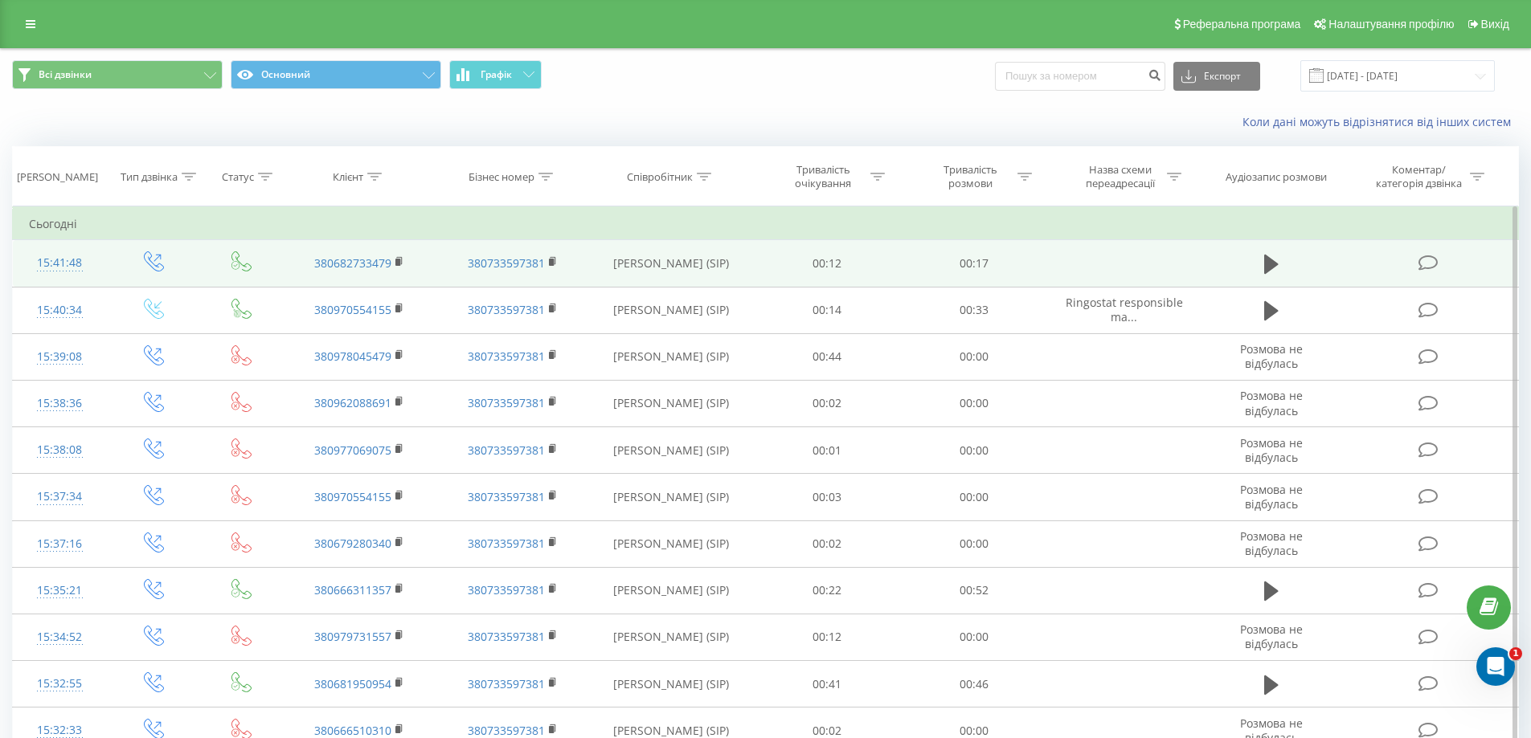
click at [978, 255] on td "00:17" at bounding box center [974, 263] width 147 height 47
click at [969, 260] on td "00:17" at bounding box center [974, 263] width 147 height 47
click at [1272, 258] on icon at bounding box center [1271, 264] width 14 height 22
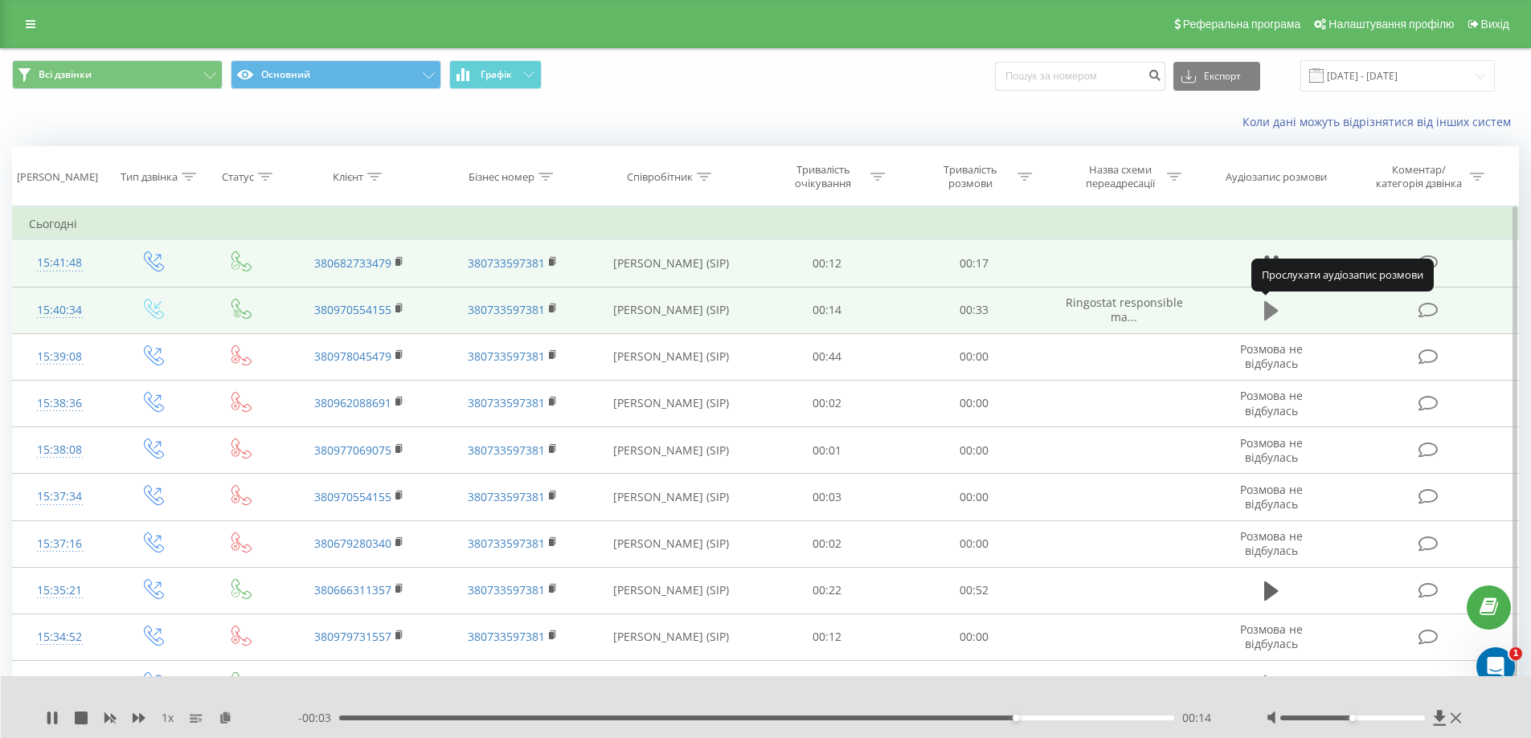
click at [1273, 308] on icon at bounding box center [1271, 310] width 14 height 19
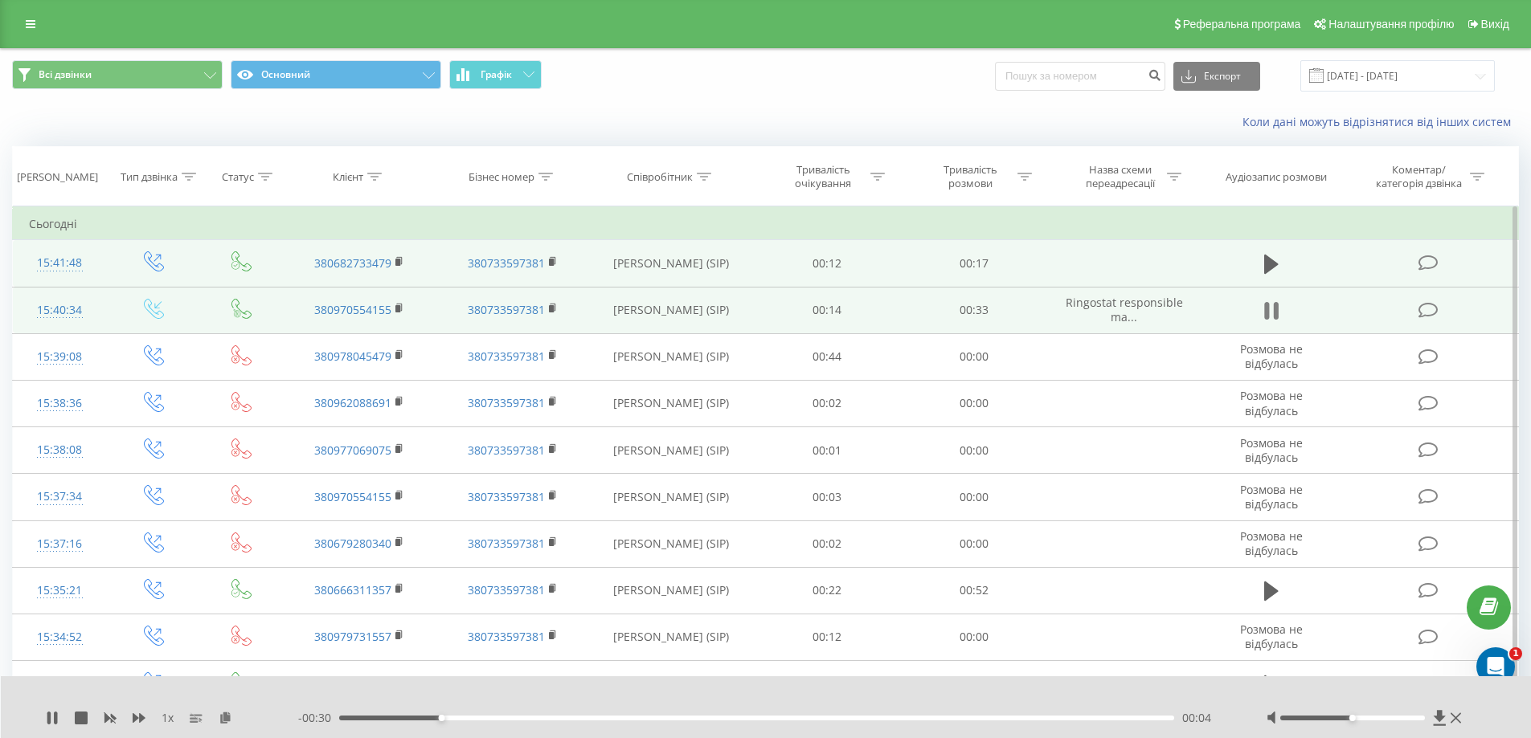
click at [1268, 311] on icon at bounding box center [1266, 311] width 5 height 18
click at [215, 76] on icon at bounding box center [210, 75] width 12 height 6
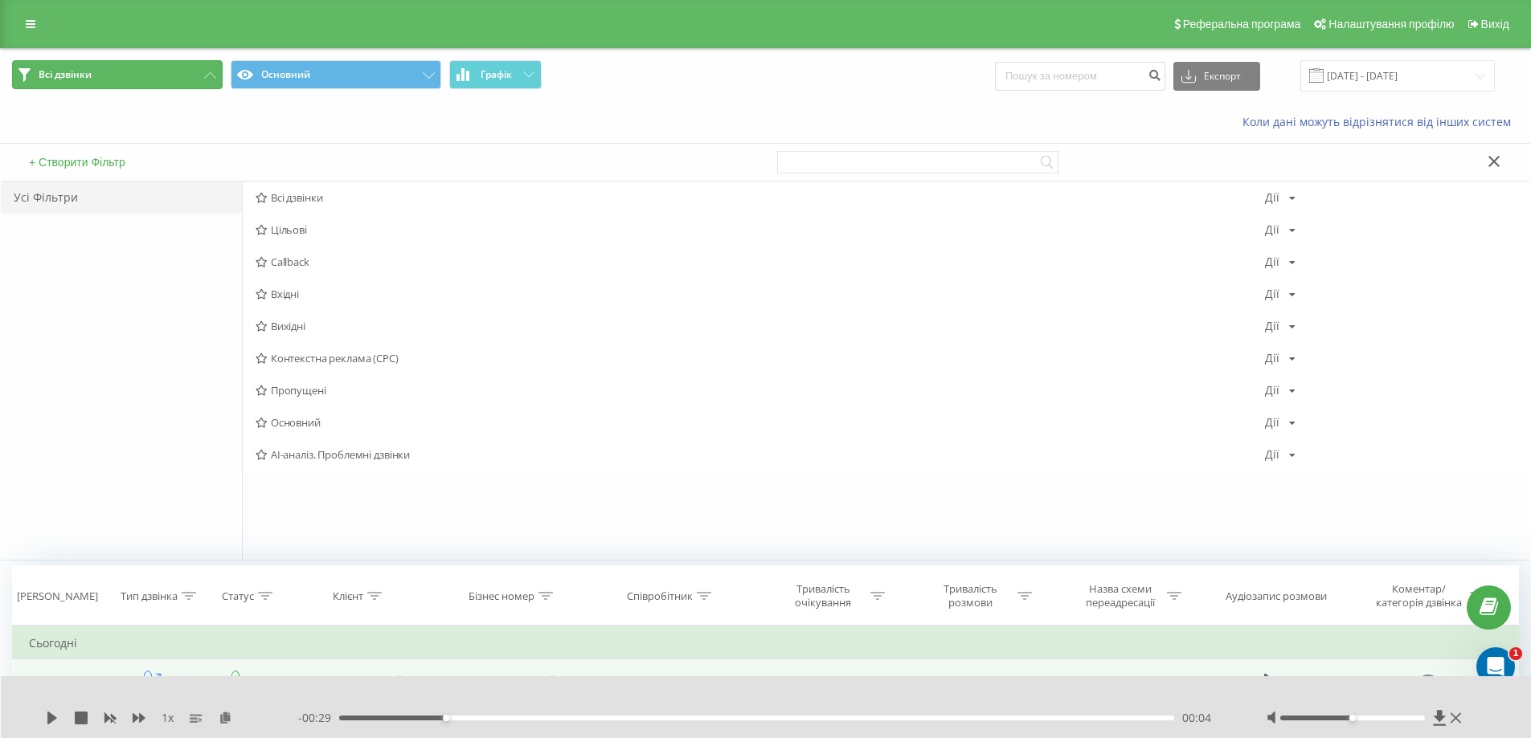
click at [210, 76] on icon at bounding box center [210, 75] width 12 height 6
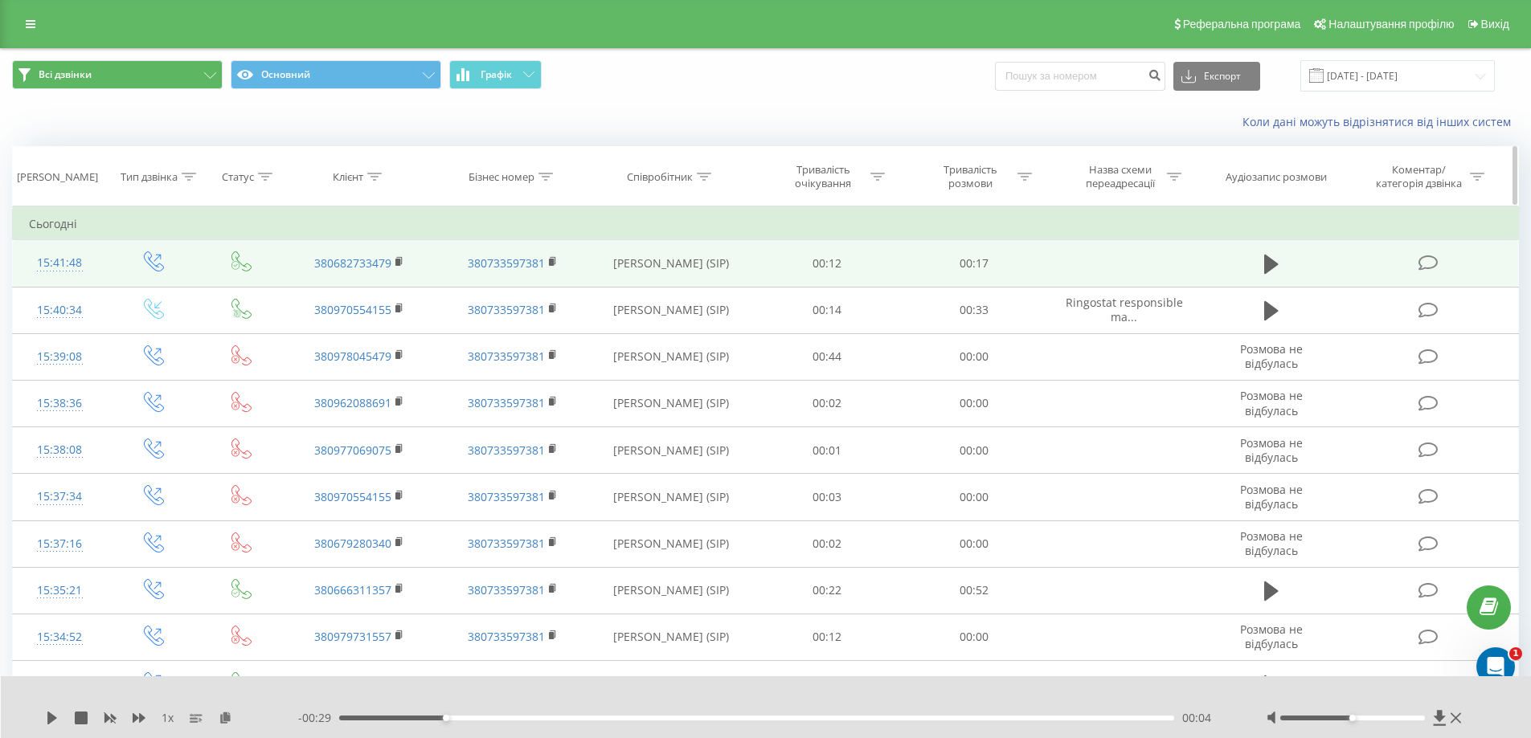
click at [1480, 177] on icon at bounding box center [1476, 177] width 14 height 8
click at [1240, 157] on th "Аудіозапис розмови" at bounding box center [1270, 176] width 141 height 59
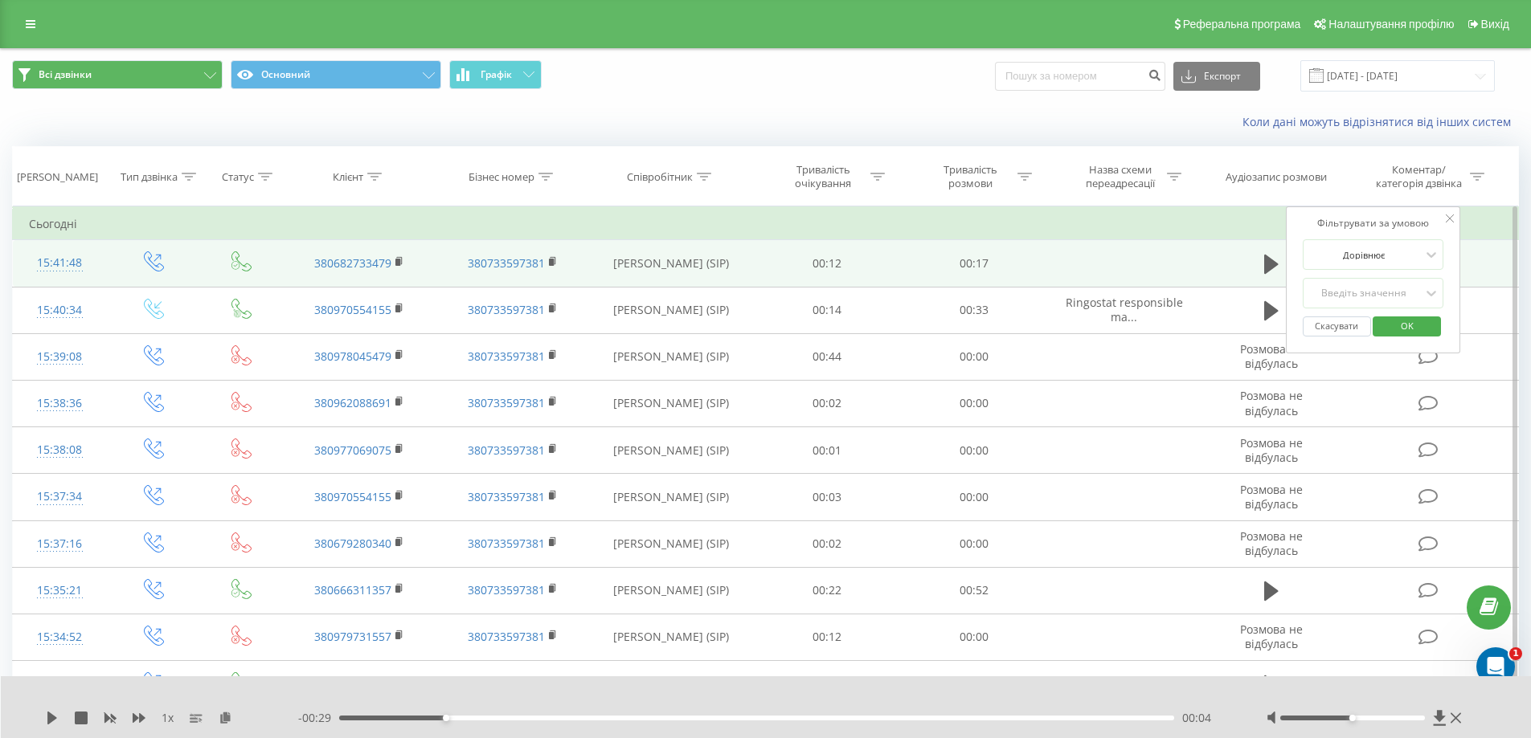
click at [1448, 215] on icon at bounding box center [1449, 219] width 8 height 8
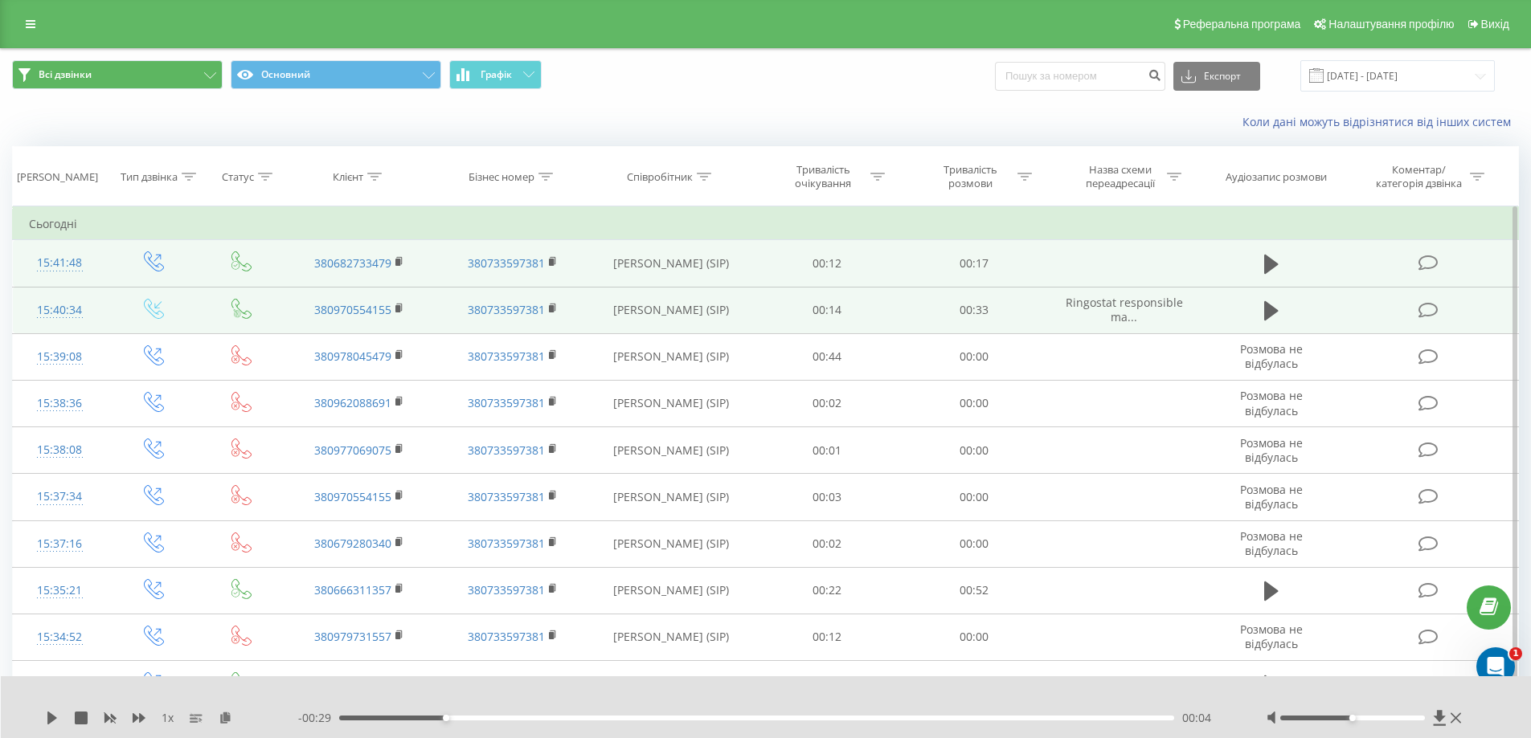
click at [236, 306] on icon at bounding box center [241, 309] width 20 height 20
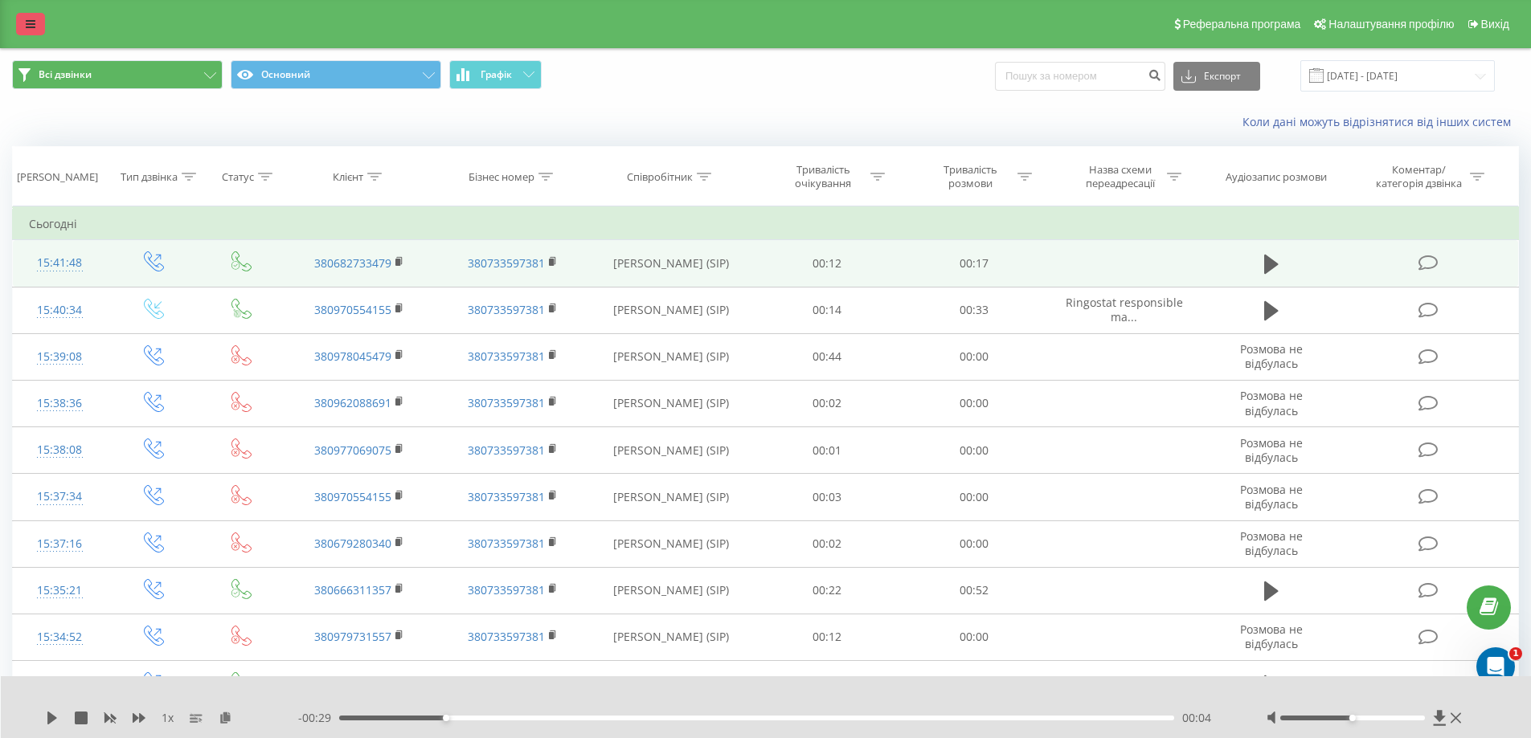
click at [28, 20] on icon at bounding box center [31, 23] width 10 height 11
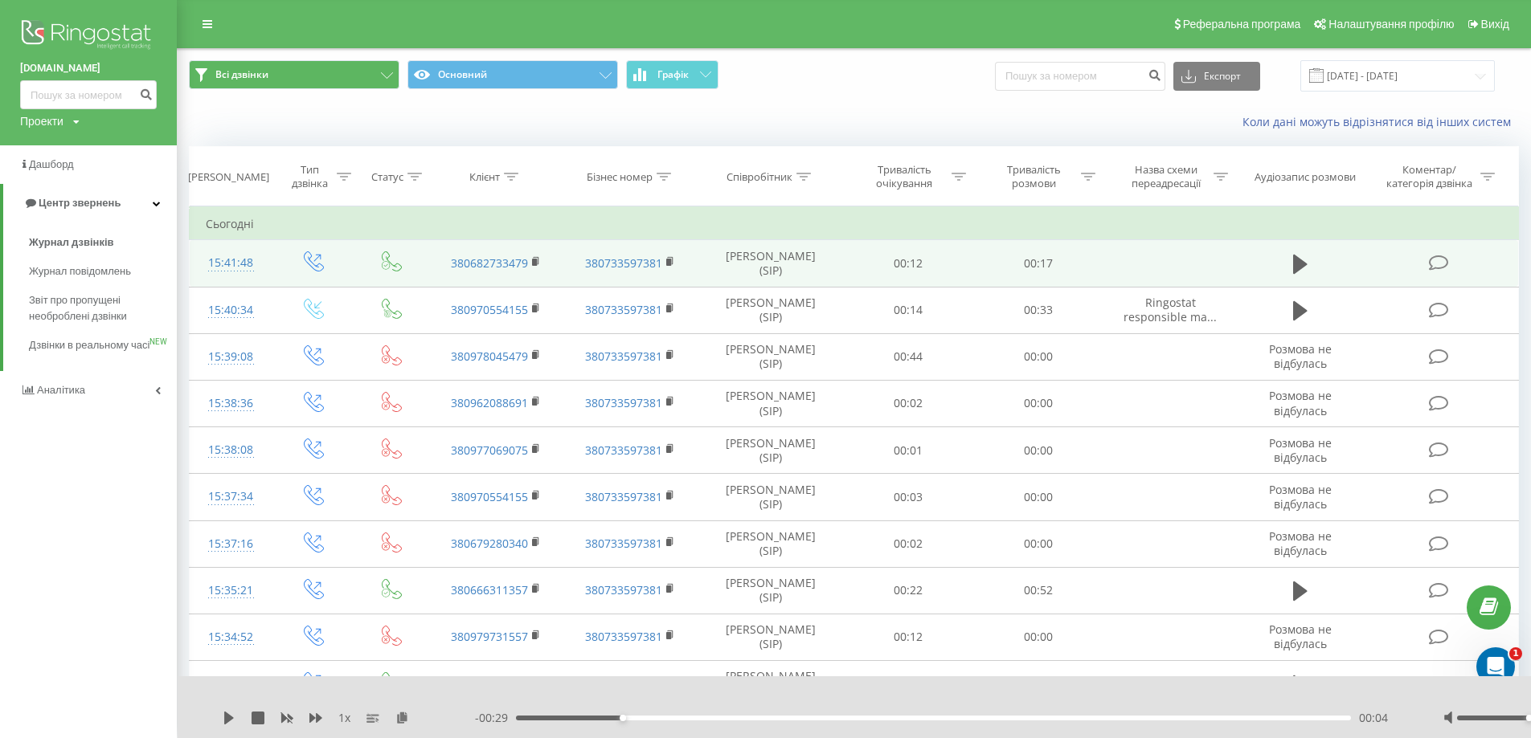
click at [224, 130] on div "Коли дані можуть відрізнятися вiд інших систем" at bounding box center [854, 122] width 1352 height 39
click at [235, 125] on div "Коли дані можуть відрізнятися вiд інших систем" at bounding box center [854, 122] width 1352 height 39
click at [234, 149] on th "[PERSON_NAME]" at bounding box center [231, 176] width 83 height 59
click at [156, 394] on icon at bounding box center [158, 390] width 6 height 8
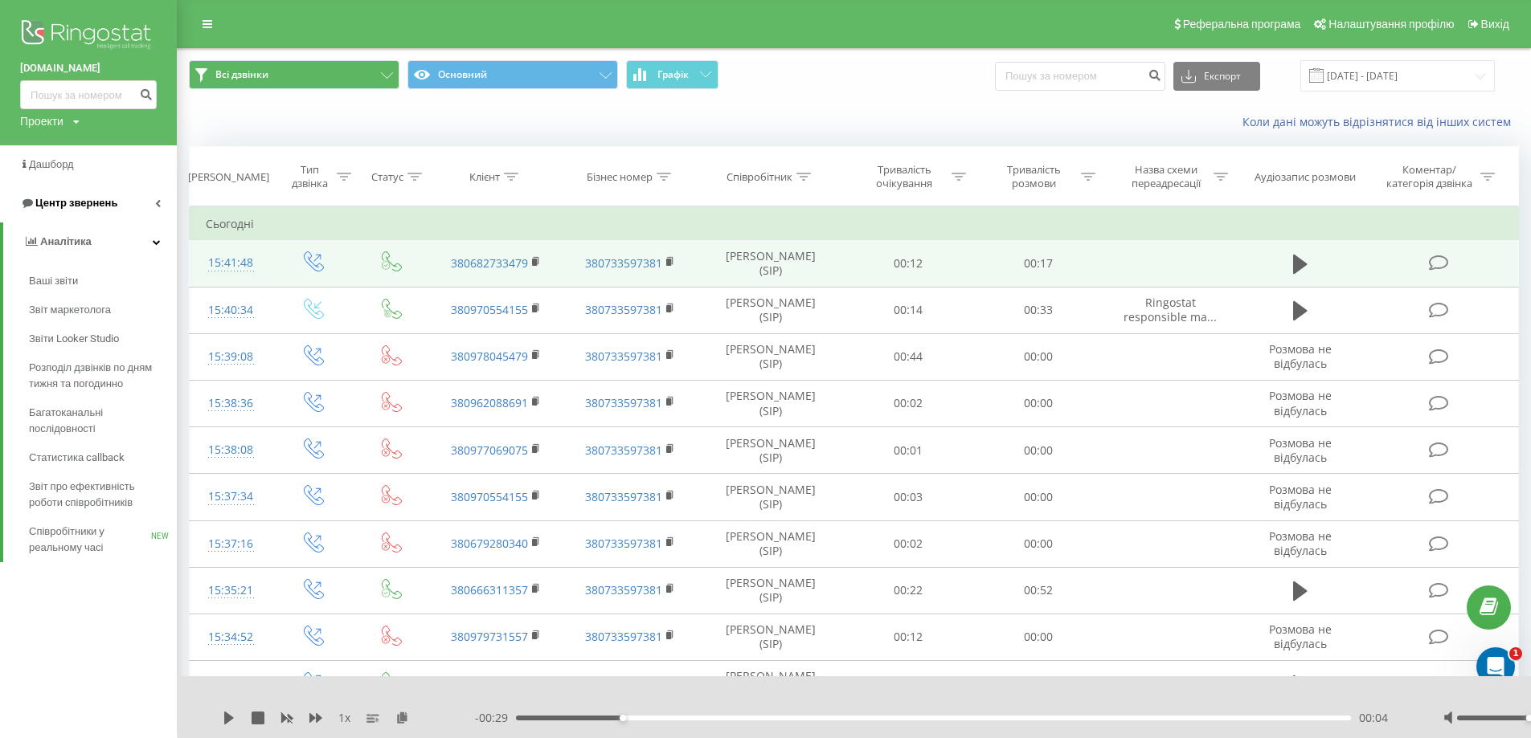
click at [157, 204] on icon at bounding box center [158, 203] width 6 height 8
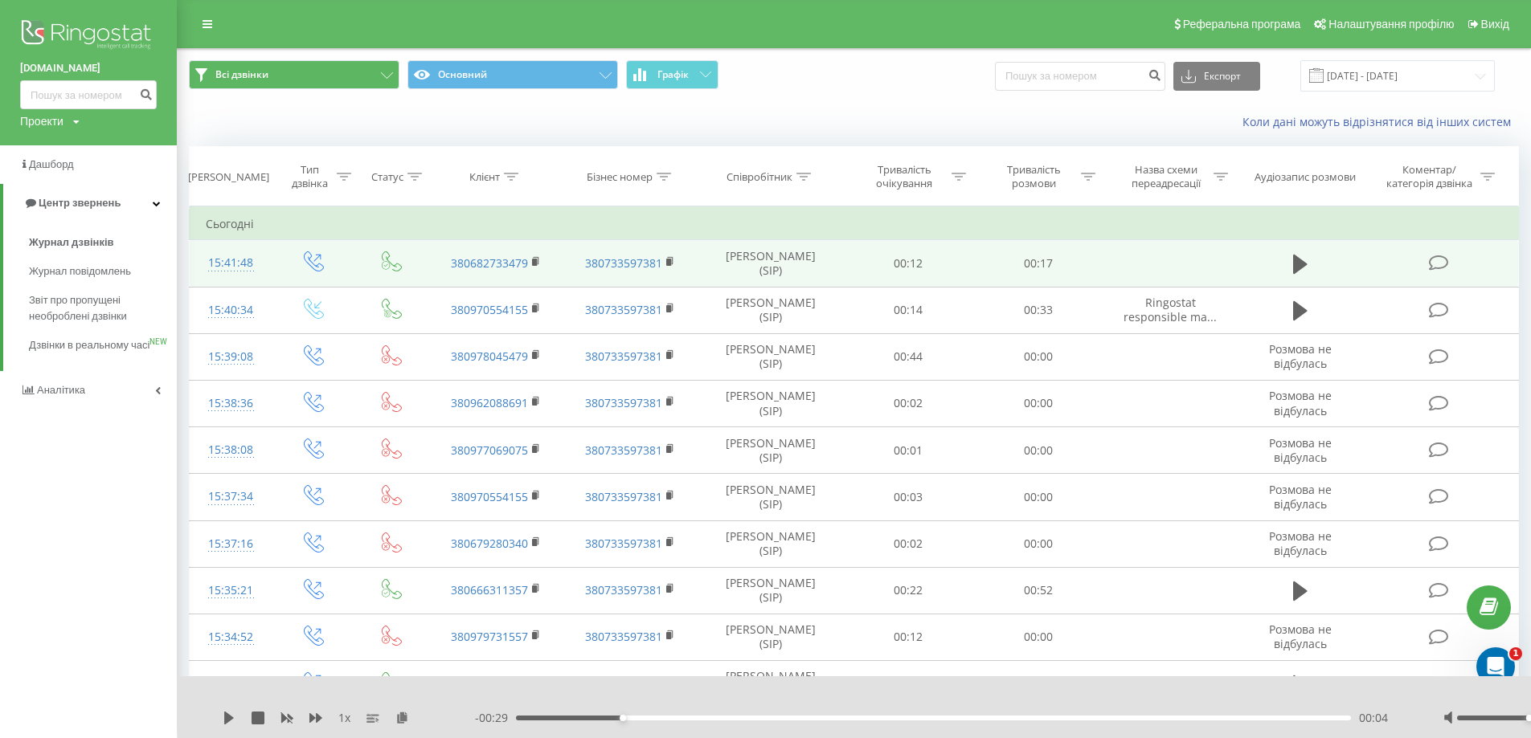
click at [116, 131] on div "konti.ua Проекти konti.ua" at bounding box center [88, 72] width 177 height 145
click at [225, 133] on div "Коли дані можуть відрізнятися вiд інших систем" at bounding box center [854, 122] width 1352 height 39
click at [606, 73] on icon at bounding box center [605, 75] width 12 height 6
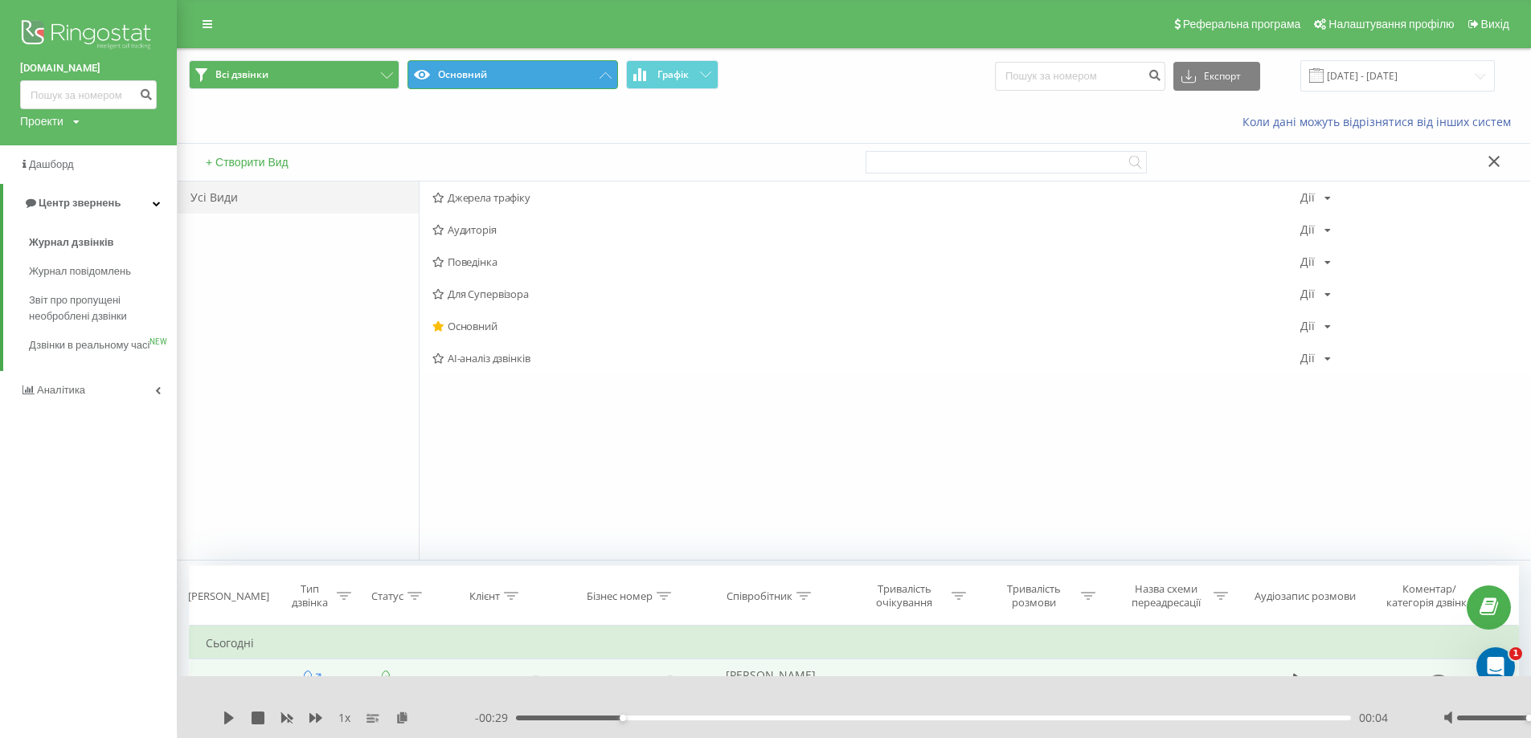
click at [500, 72] on button "Основний" at bounding box center [512, 74] width 210 height 29
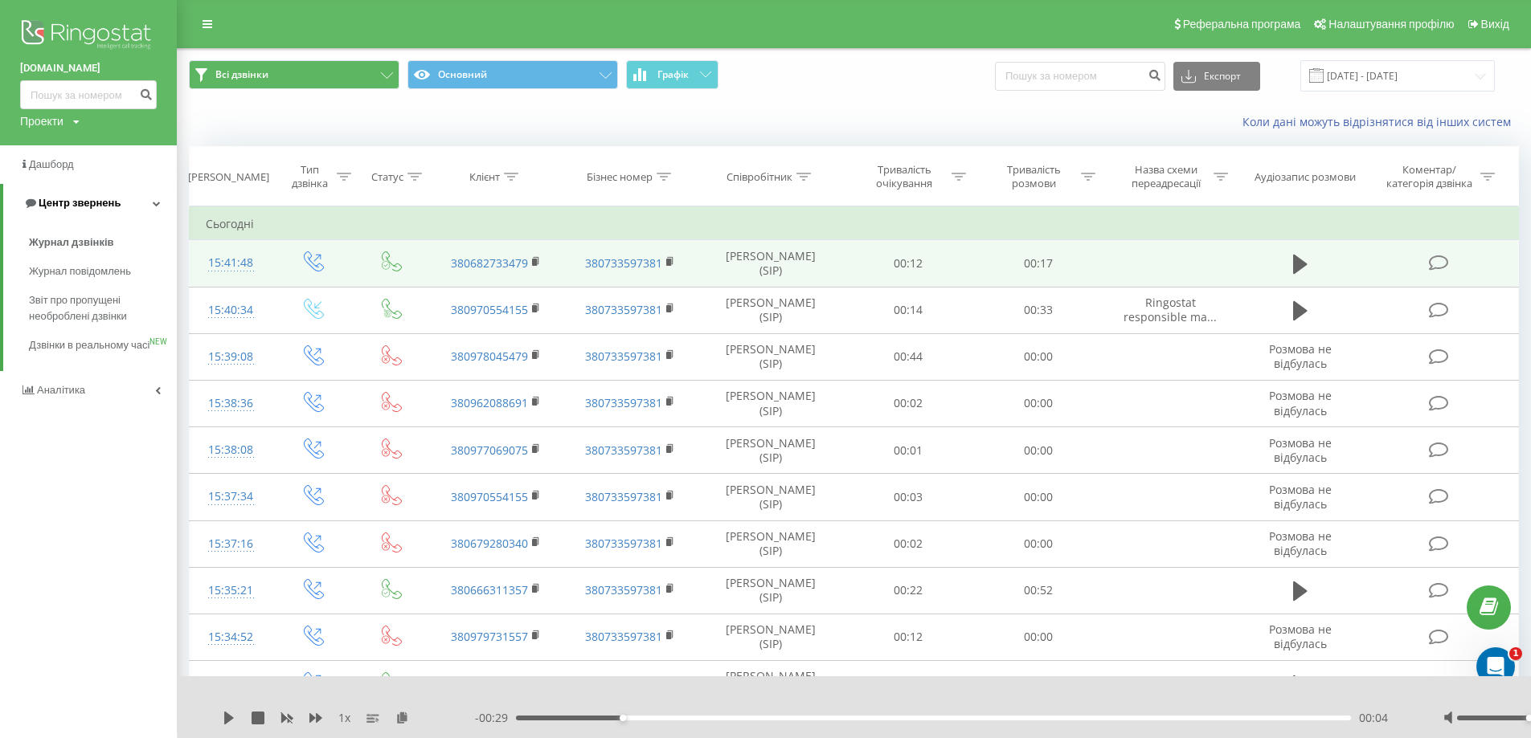
click at [88, 206] on span "Центр звернень" at bounding box center [80, 203] width 82 height 12
click at [80, 205] on span "Центр звернень" at bounding box center [76, 203] width 82 height 12
click at [76, 241] on span "Журнал дзвінків" at bounding box center [71, 243] width 85 height 16
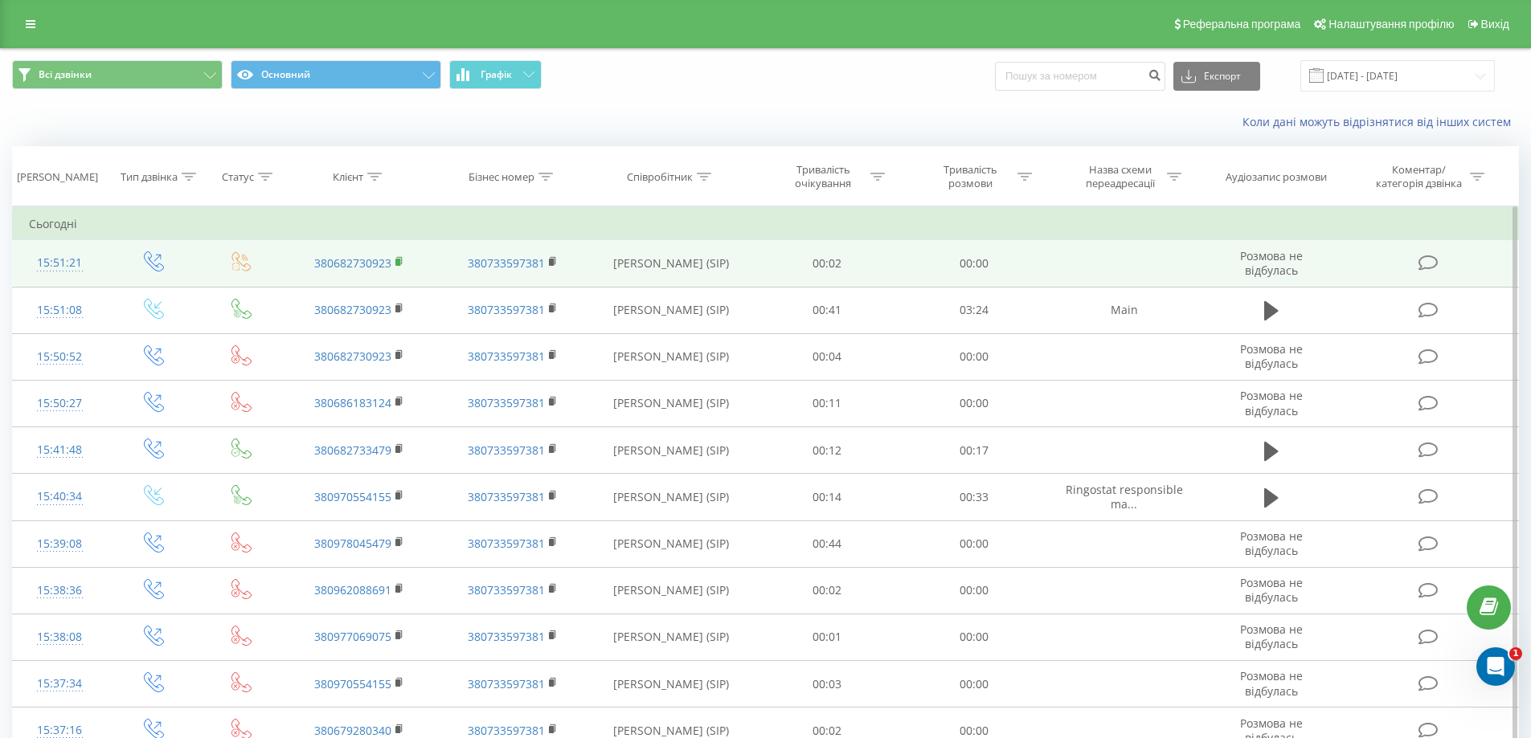
click at [398, 261] on rect at bounding box center [397, 262] width 5 height 7
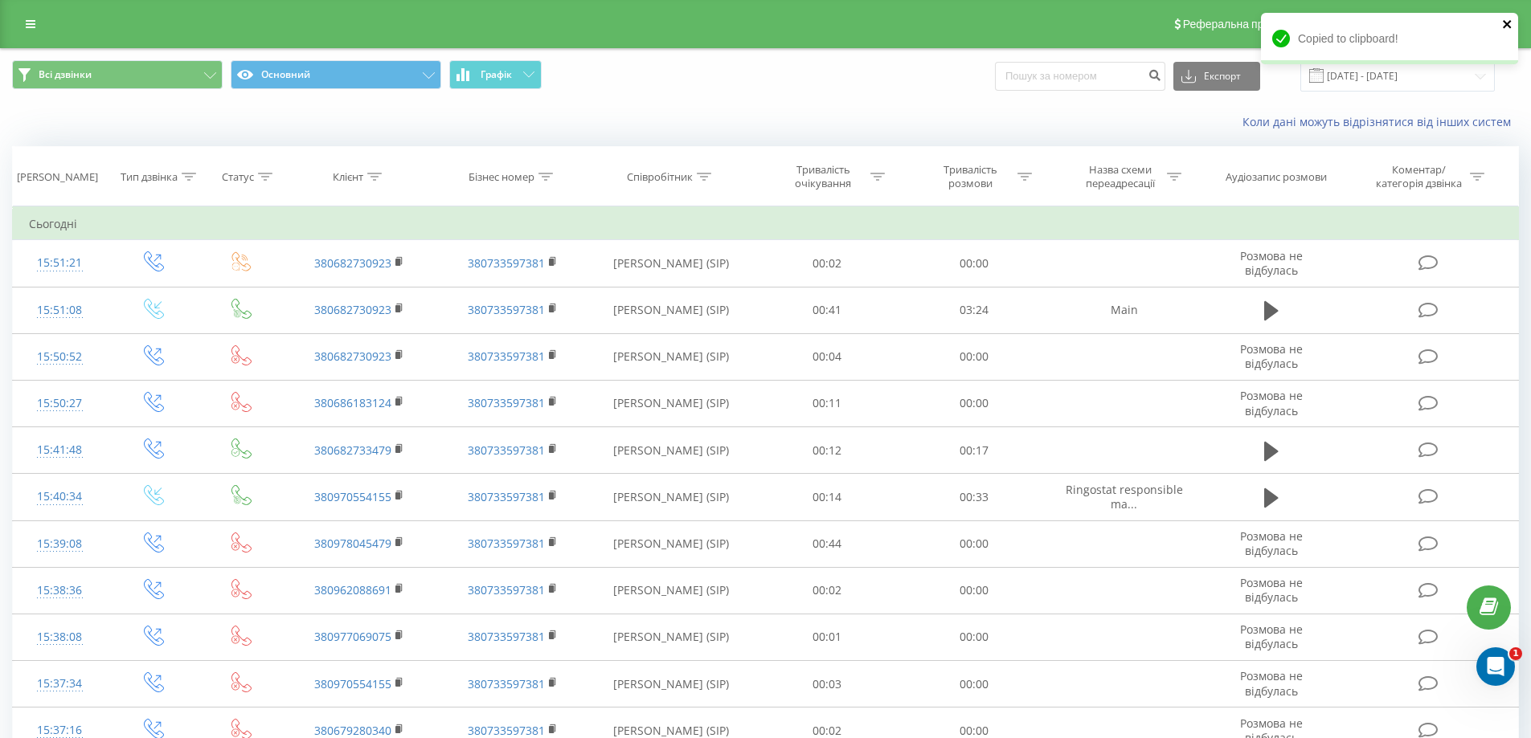
click at [1504, 23] on icon "close" at bounding box center [1507, 24] width 11 height 13
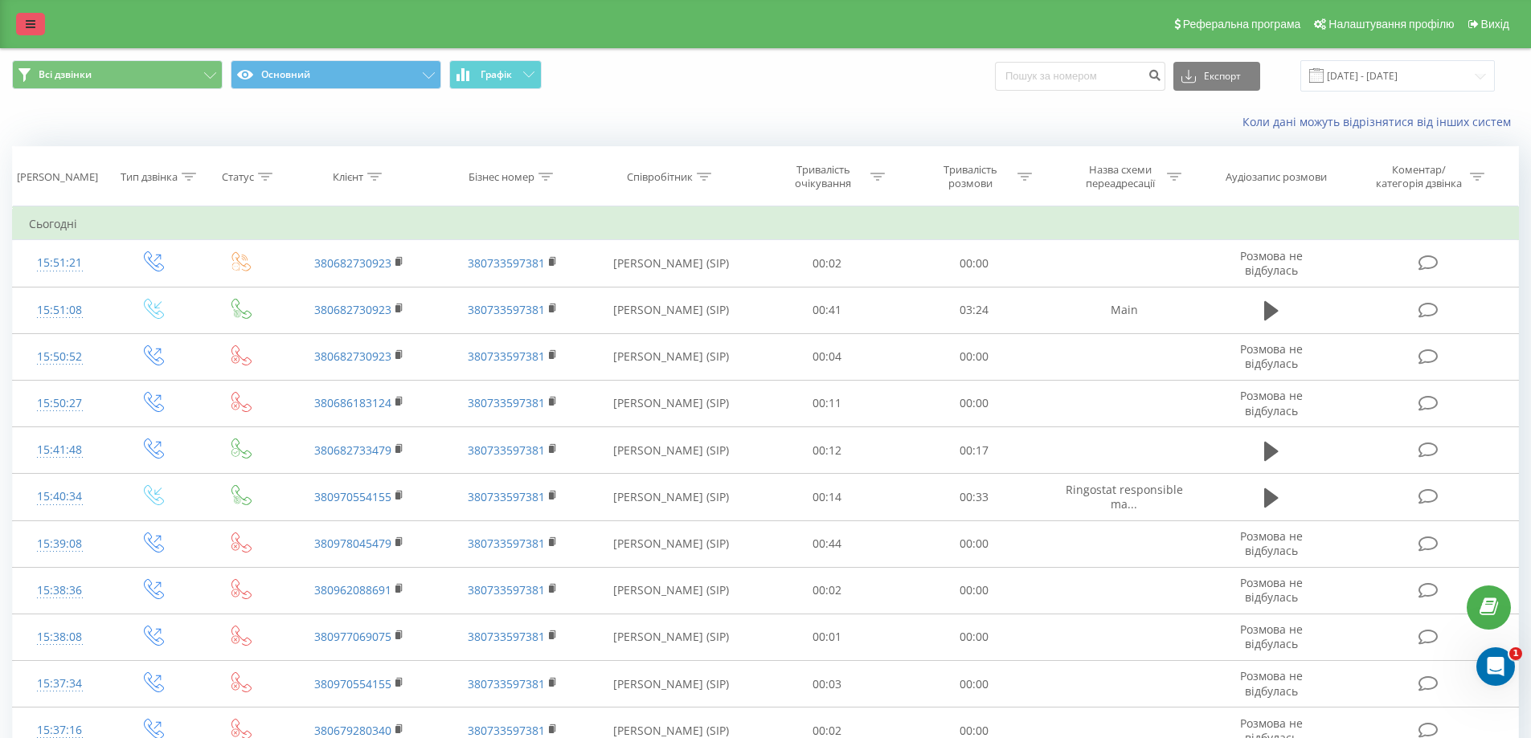
click at [31, 18] on link at bounding box center [30, 24] width 29 height 22
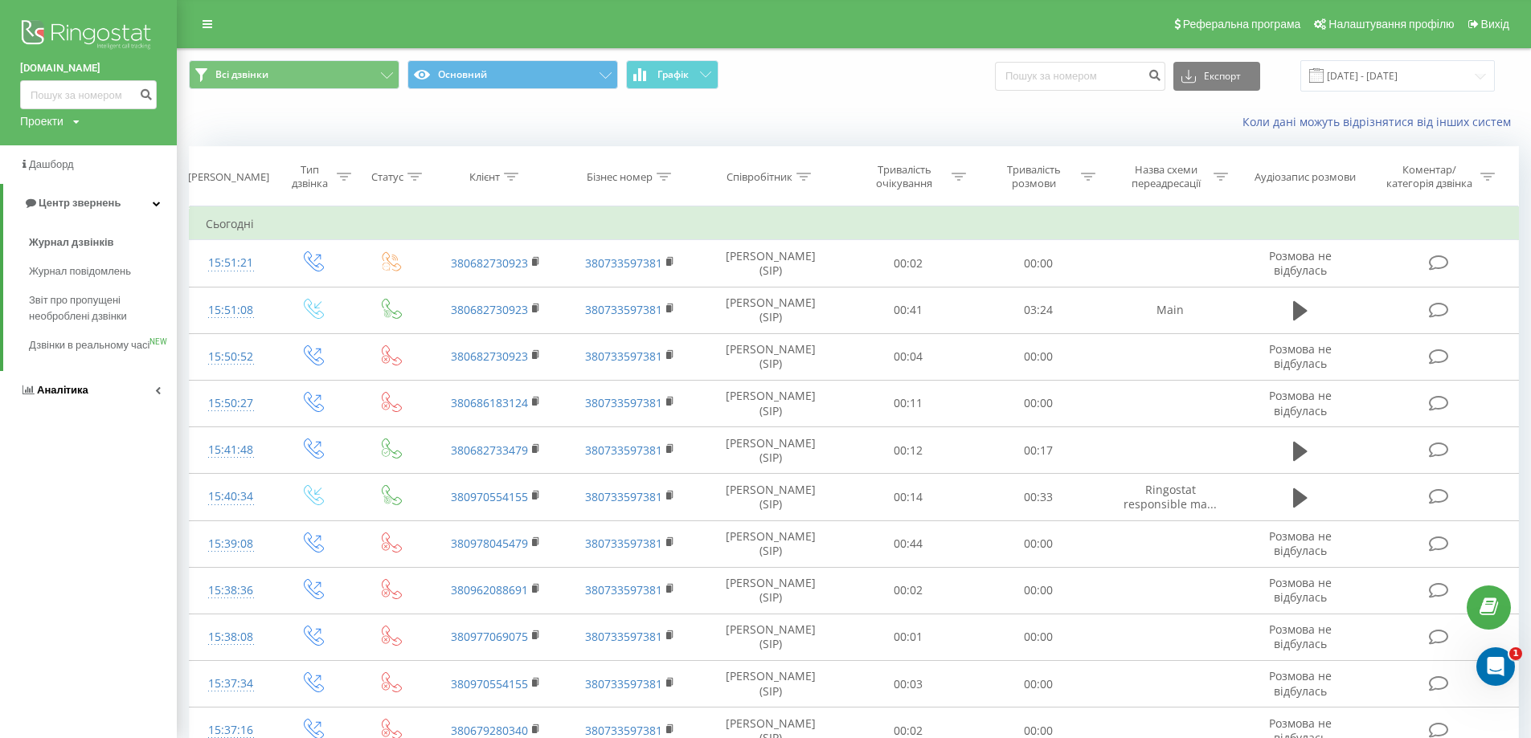
click at [66, 396] on span "Аналiтика" at bounding box center [62, 390] width 51 height 12
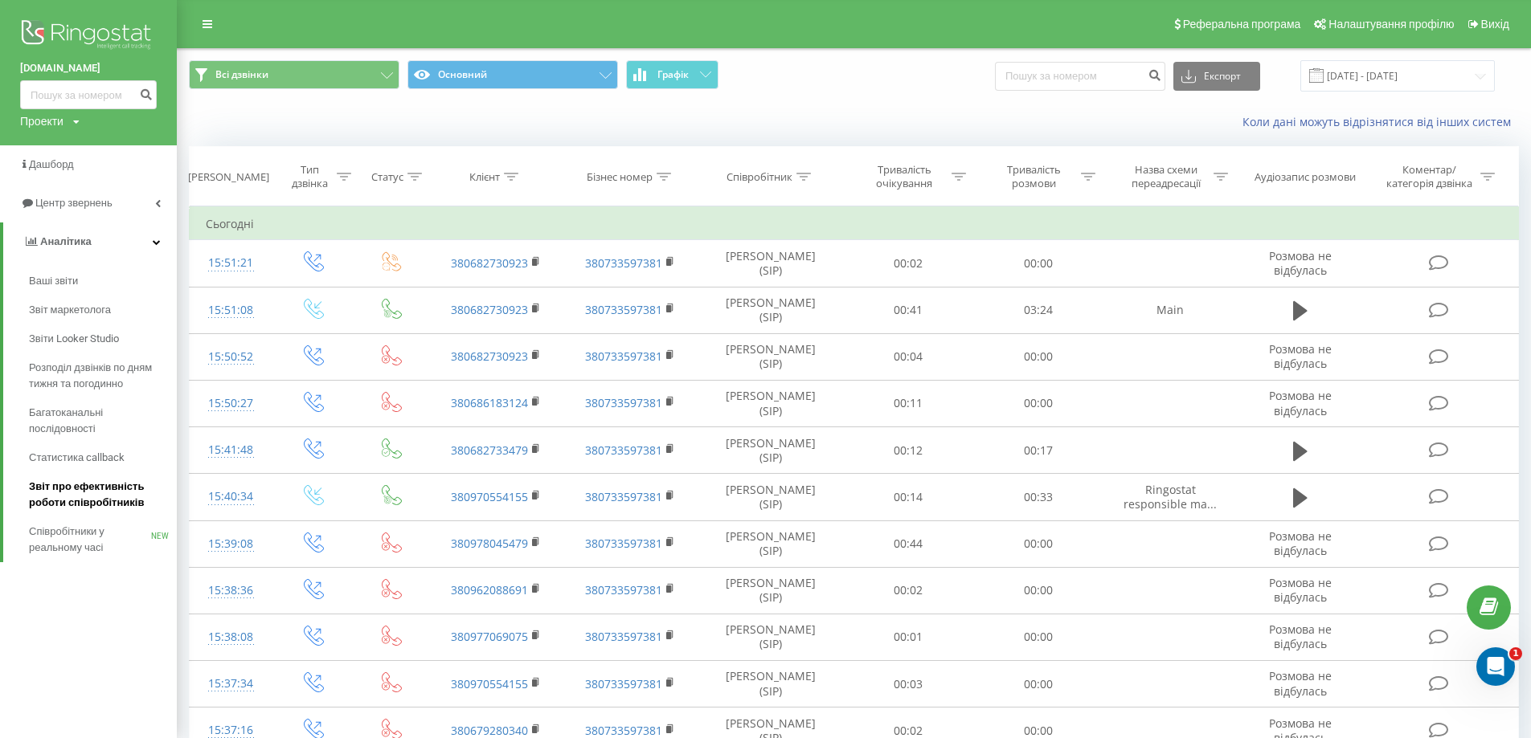
click at [98, 498] on span "Звіт про ефективність роботи співробітників" at bounding box center [99, 495] width 140 height 32
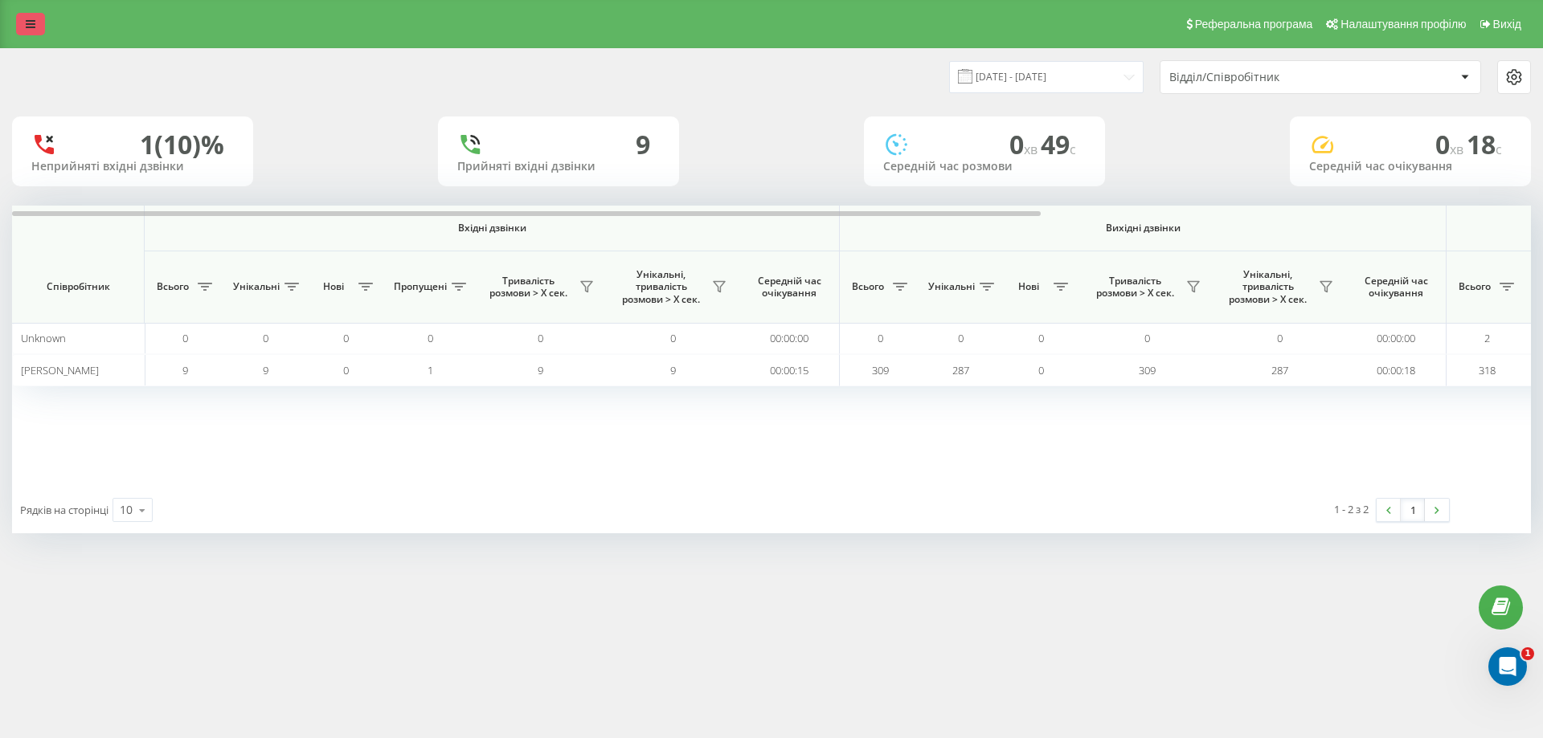
click at [26, 15] on link at bounding box center [30, 24] width 29 height 22
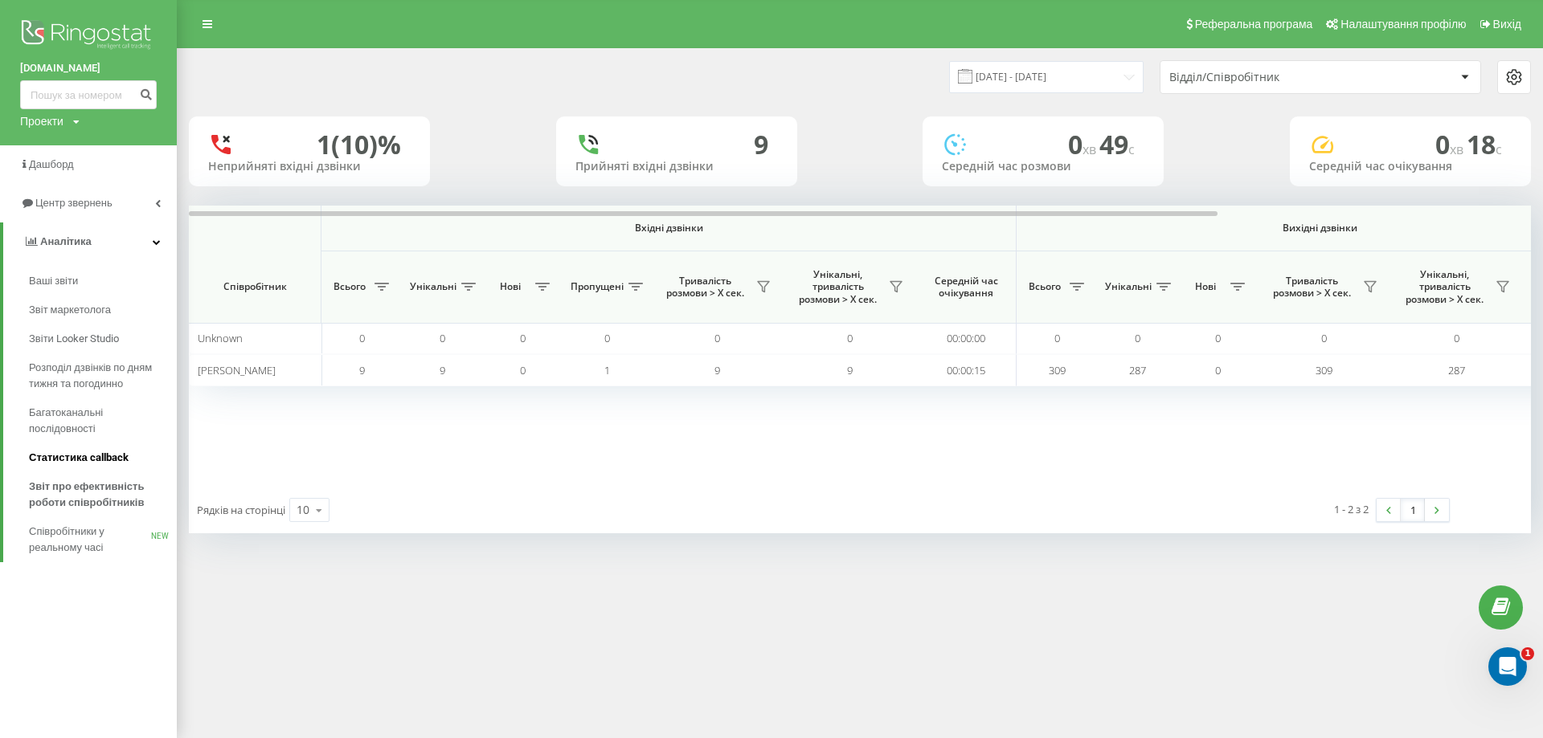
click at [76, 458] on span "Статистика callback" at bounding box center [79, 458] width 100 height 16
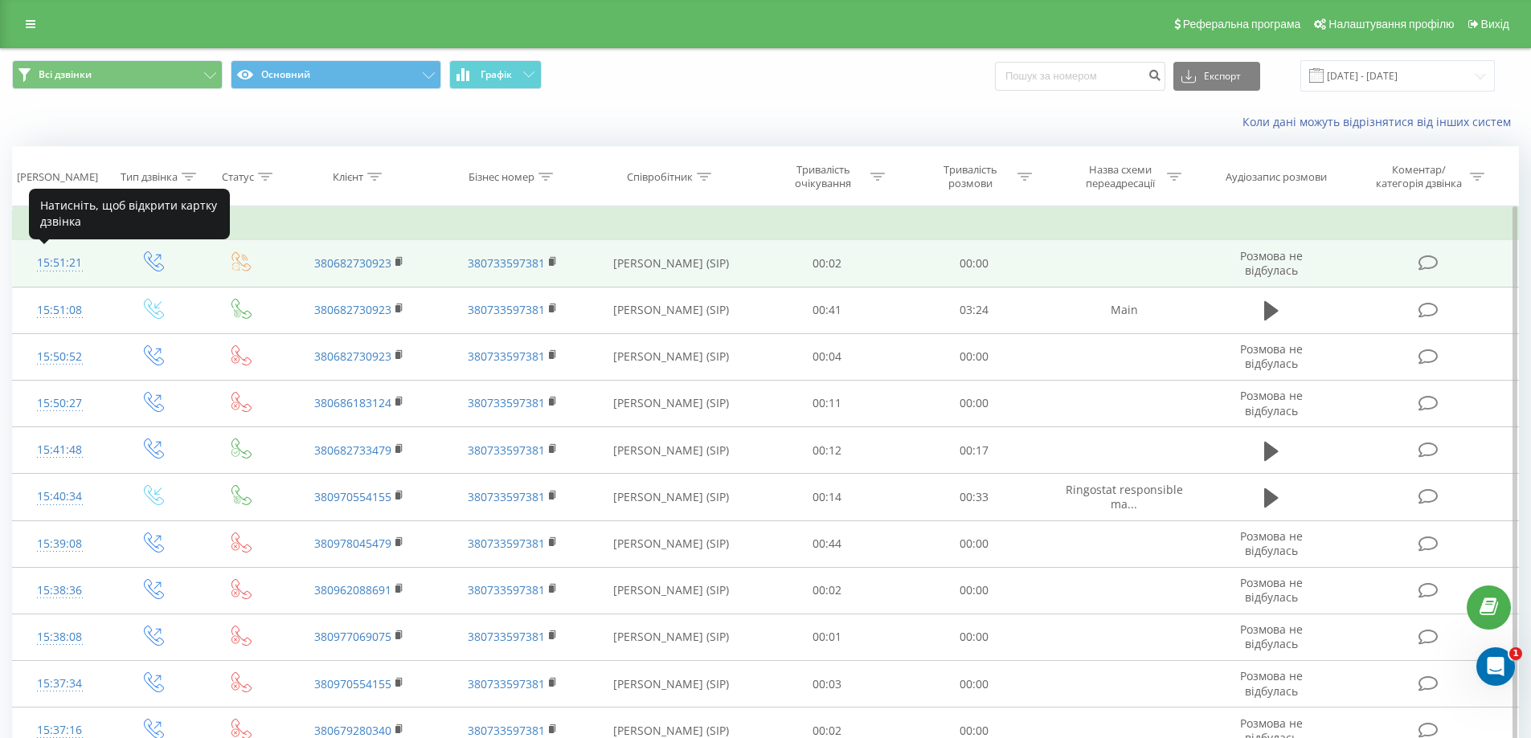
click at [44, 267] on div "15:51:21" at bounding box center [60, 262] width 62 height 31
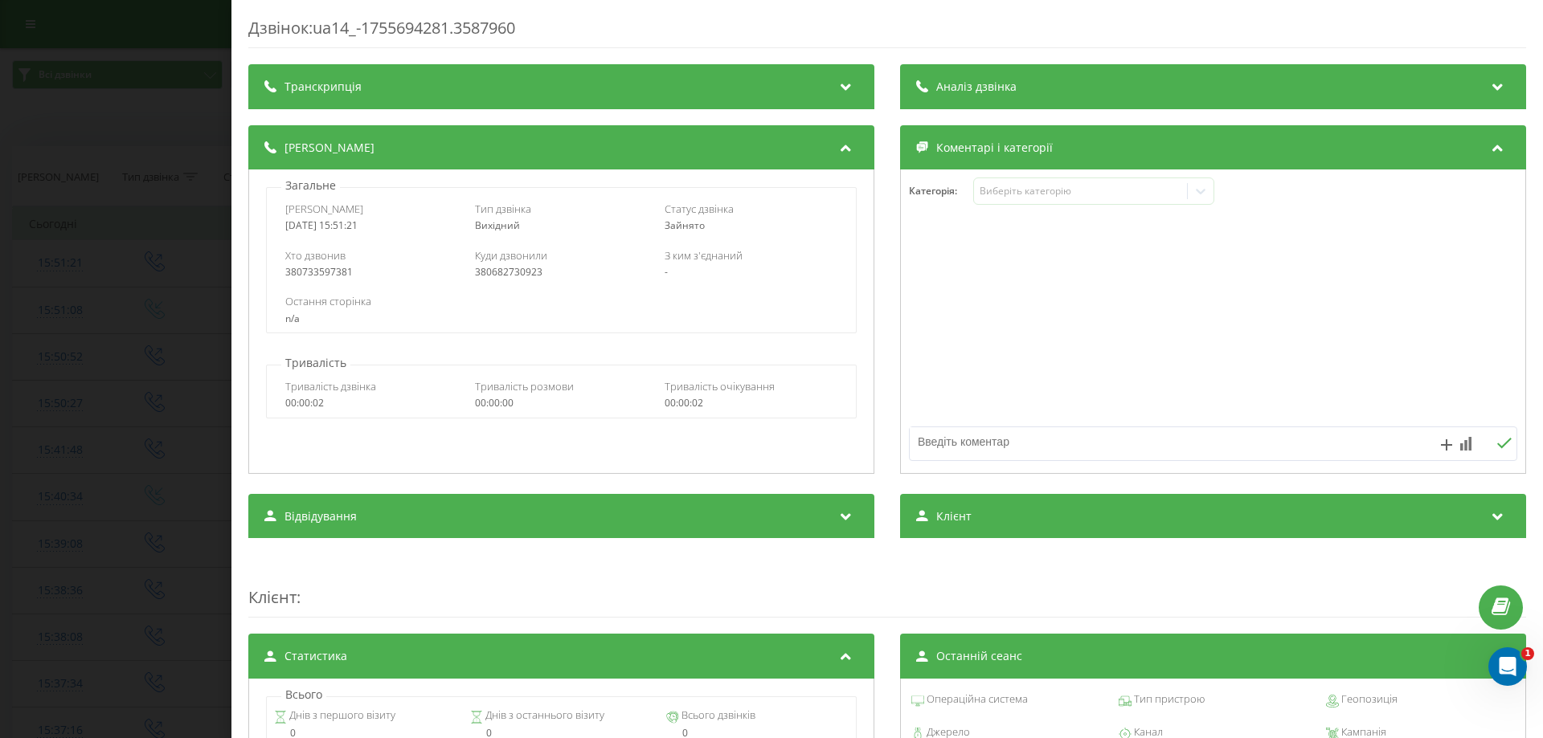
click at [1490, 80] on icon at bounding box center [1497, 84] width 19 height 16
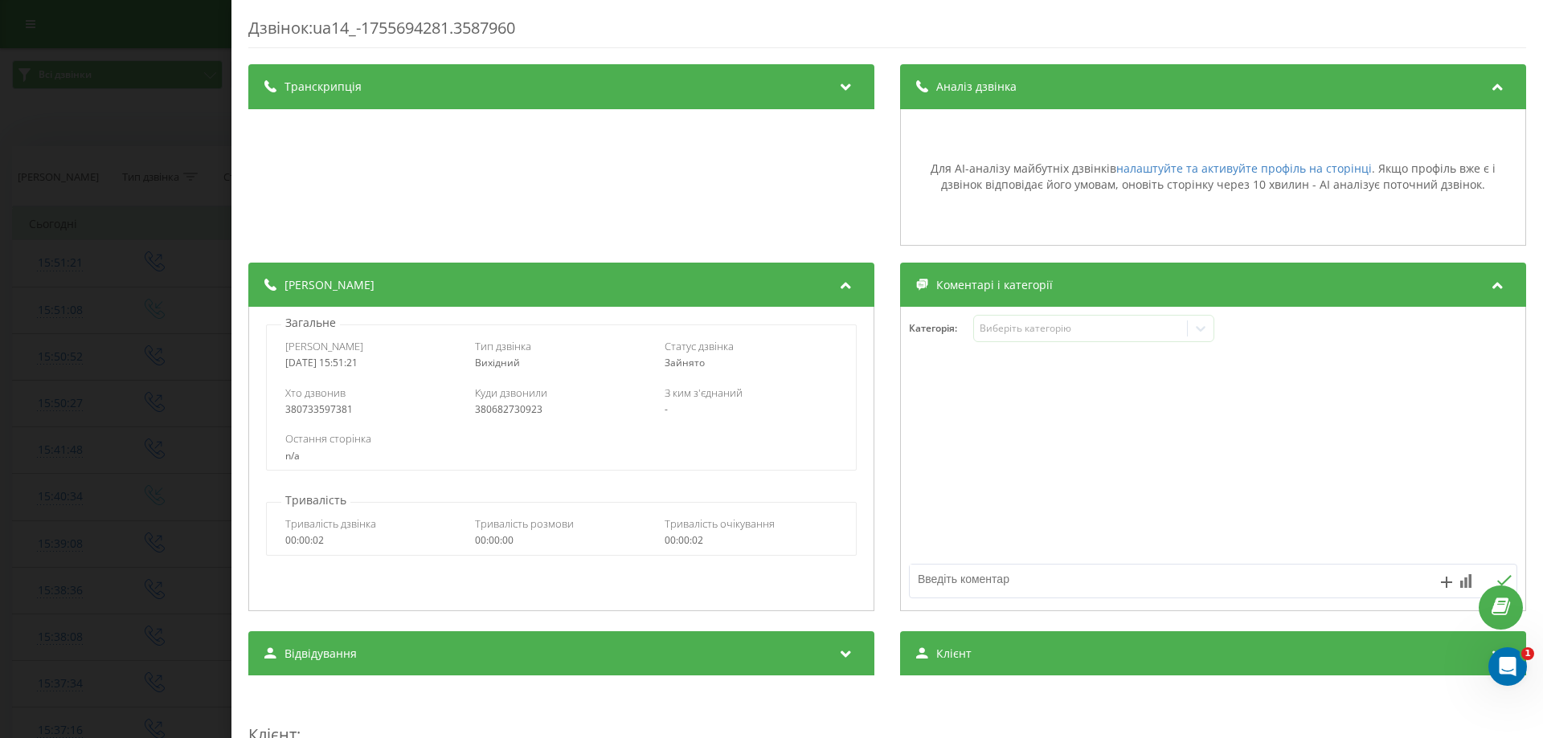
click at [158, 55] on div "Дзвінок : ua14_-1755694281.3587960 Транскрипція Для AI-аналізу майбутніх дзвінк…" at bounding box center [771, 369] width 1543 height 738
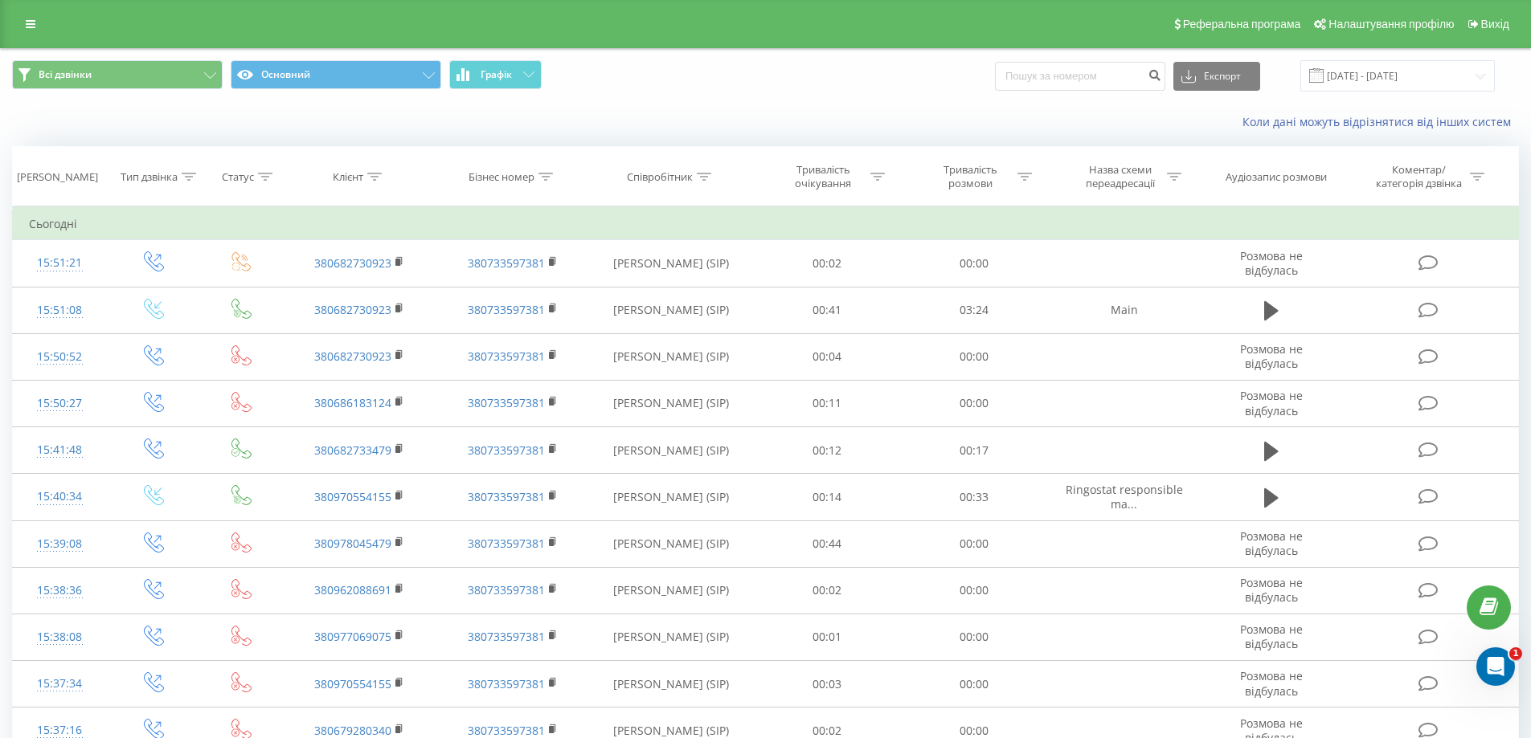
click at [324, 16] on div "Реферальна програма Налаштування профілю Вихід" at bounding box center [765, 24] width 1531 height 48
click at [1415, 81] on input "[DATE] - [DATE]" at bounding box center [1397, 75] width 194 height 31
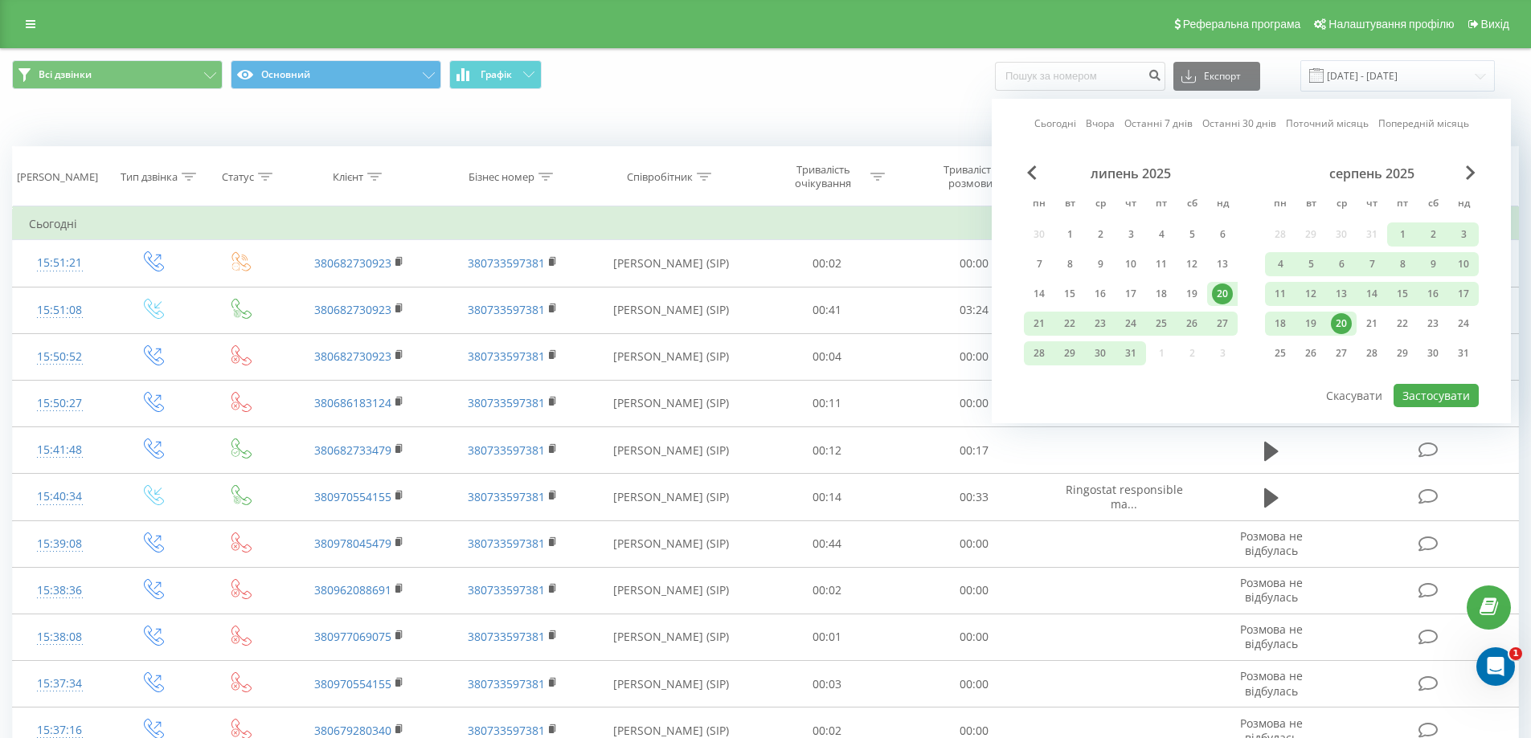
click at [1344, 324] on div "20" at bounding box center [1340, 323] width 21 height 21
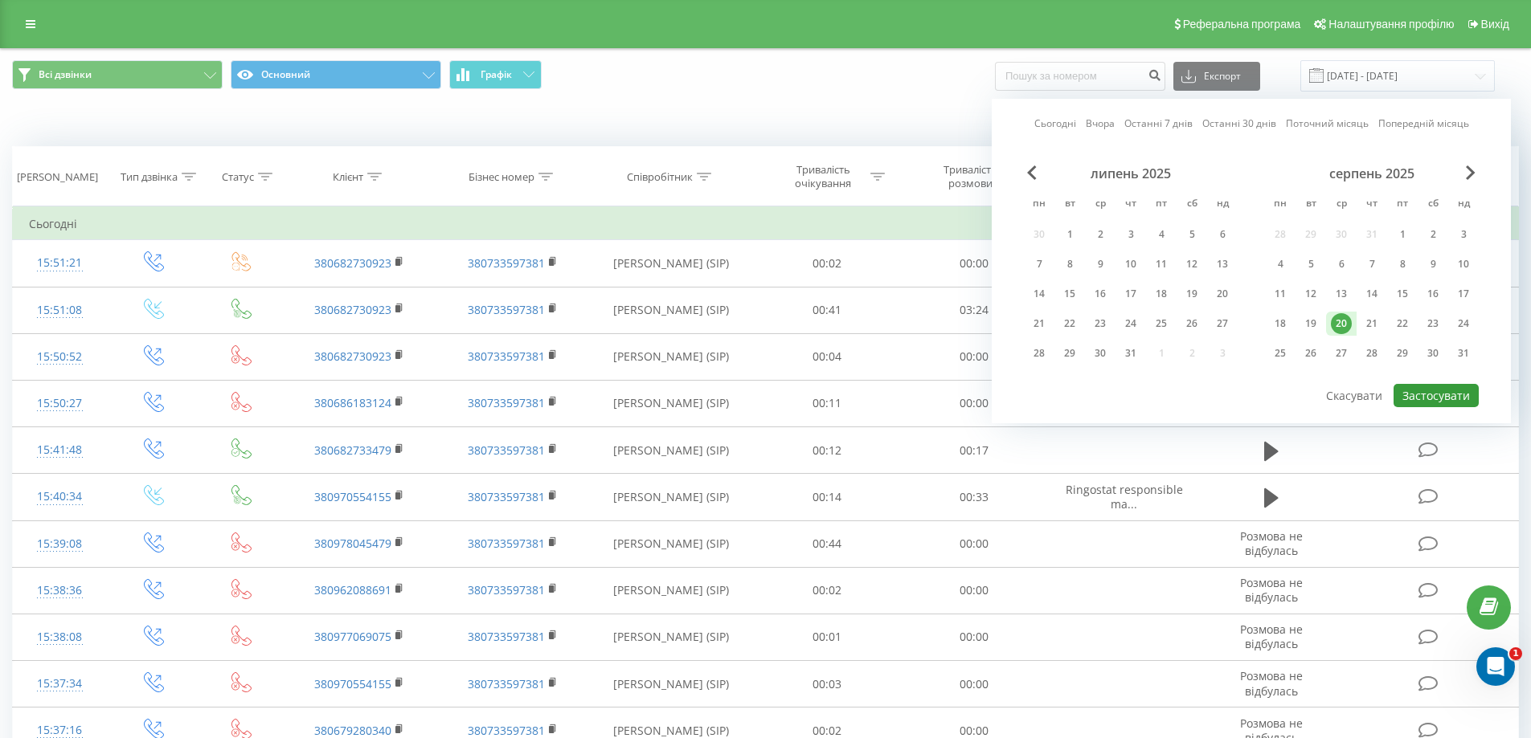
click at [1411, 390] on button "Застосувати" at bounding box center [1435, 395] width 85 height 23
type input "[DATE] - [DATE]"
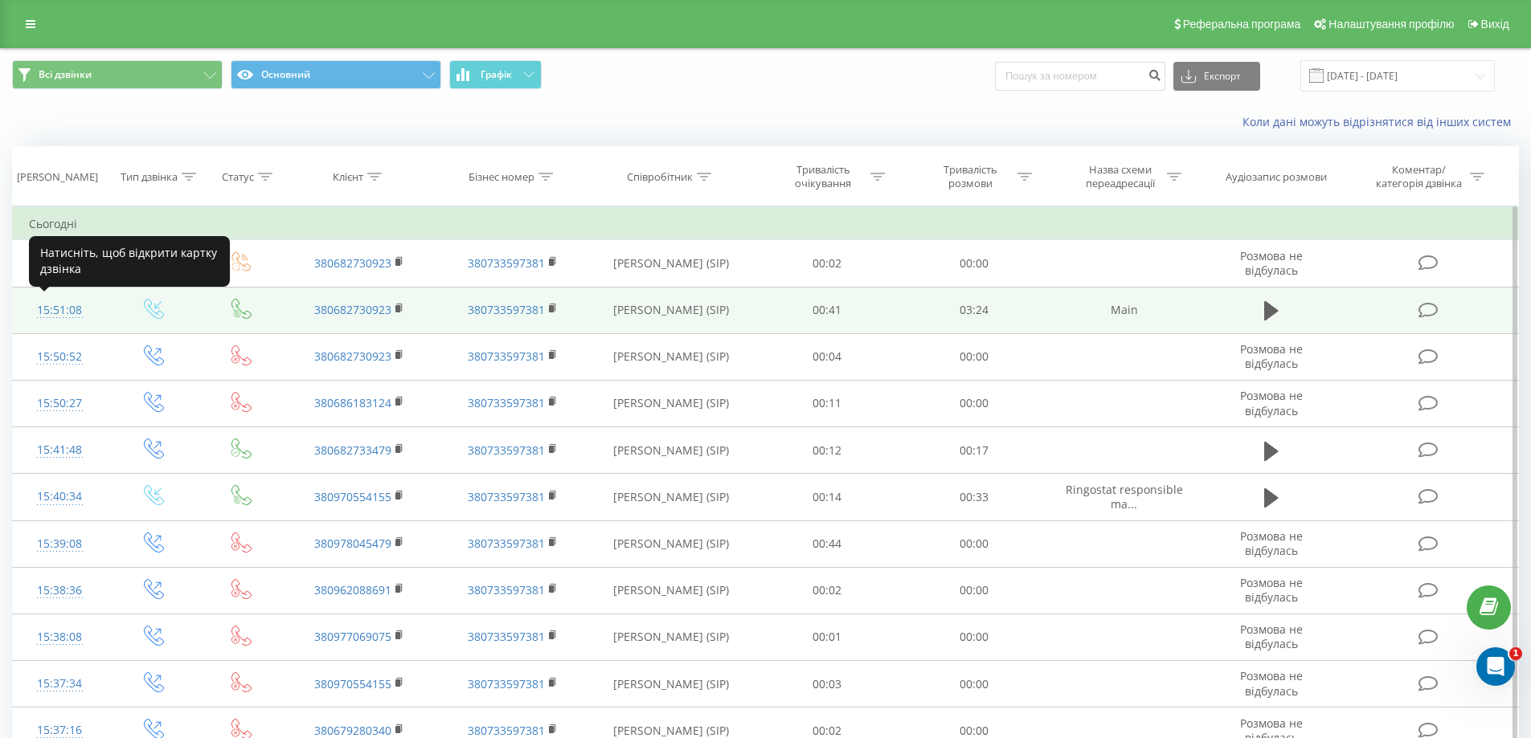
click at [55, 309] on div "15:51:08" at bounding box center [60, 310] width 62 height 31
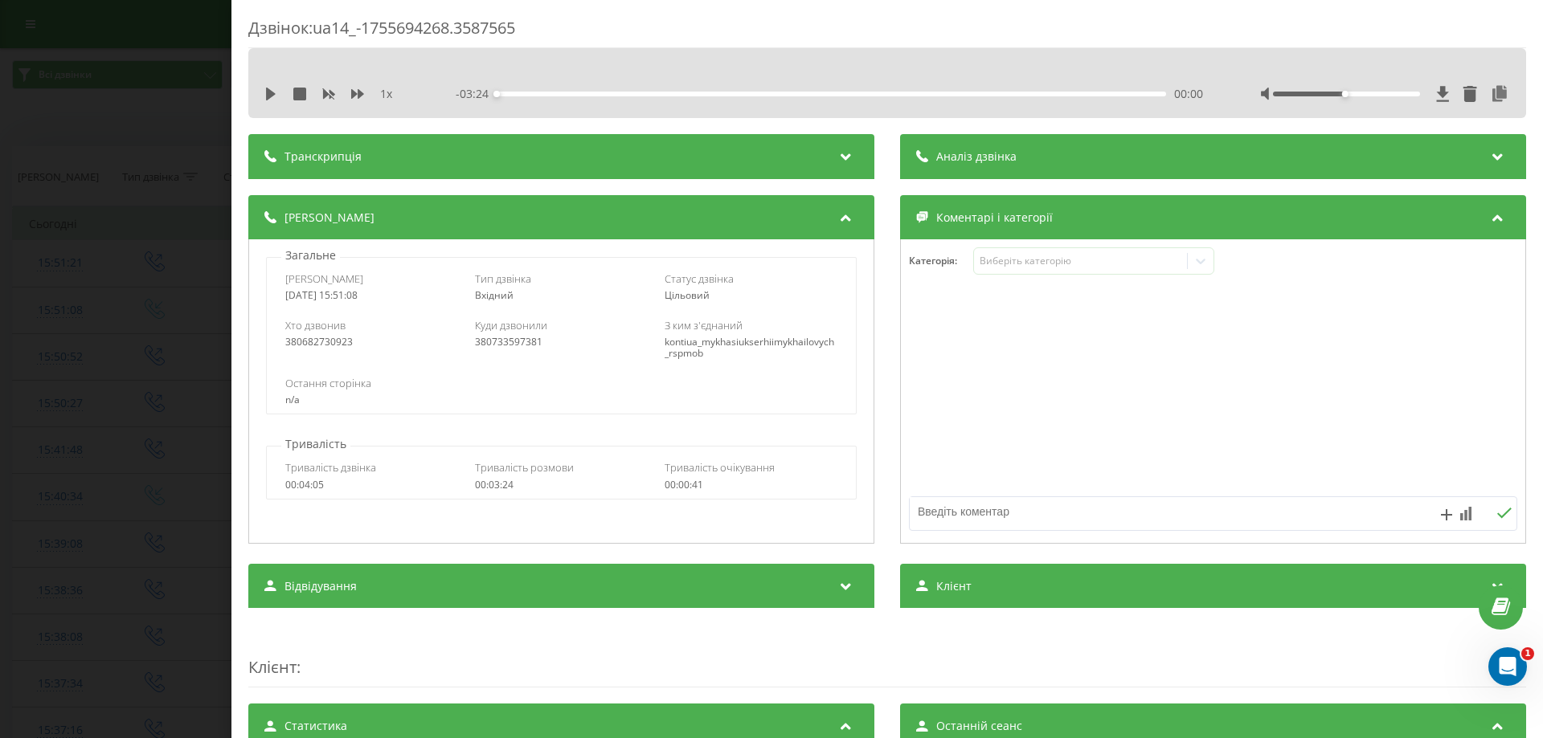
click at [1492, 156] on icon at bounding box center [1497, 154] width 19 height 16
